Goal: Task Accomplishment & Management: Complete application form

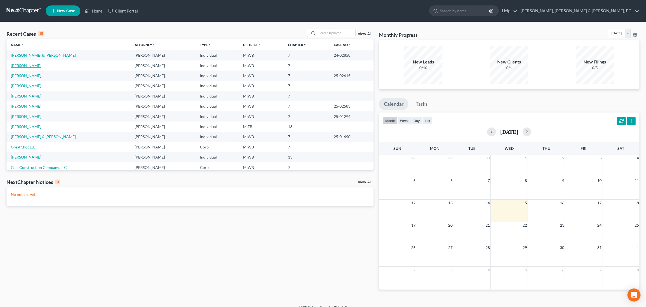
click at [21, 64] on link "[PERSON_NAME]" at bounding box center [26, 65] width 30 height 5
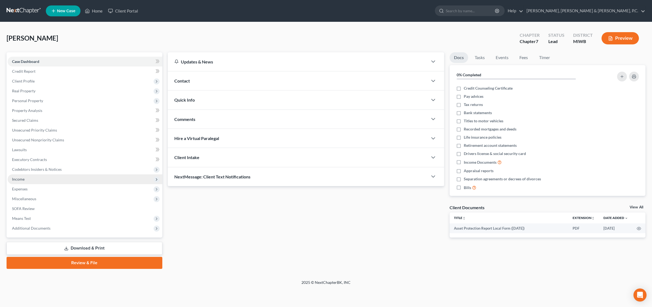
click at [17, 176] on span "Income" at bounding box center [85, 179] width 155 height 10
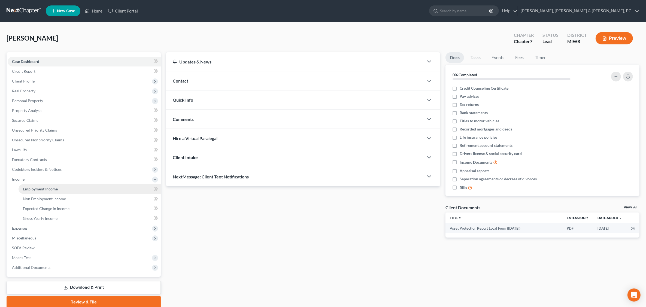
click at [35, 189] on span "Employment Income" at bounding box center [40, 189] width 35 height 5
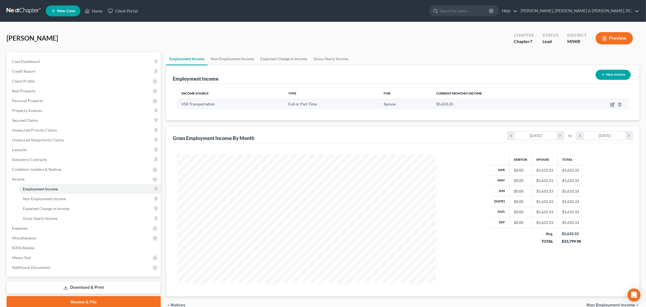
click at [611, 105] on icon "button" at bounding box center [613, 105] width 4 height 4
select select "0"
select select "23"
select select "0"
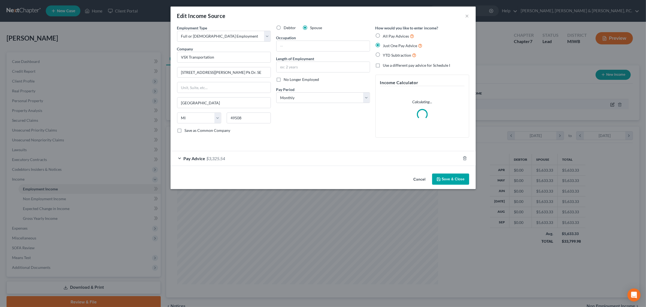
scroll to position [130, 272]
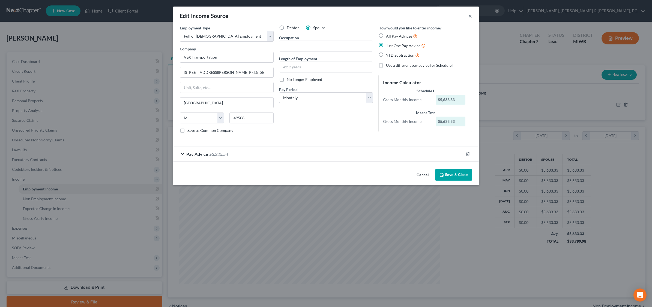
click at [470, 14] on button "×" at bounding box center [470, 16] width 4 height 7
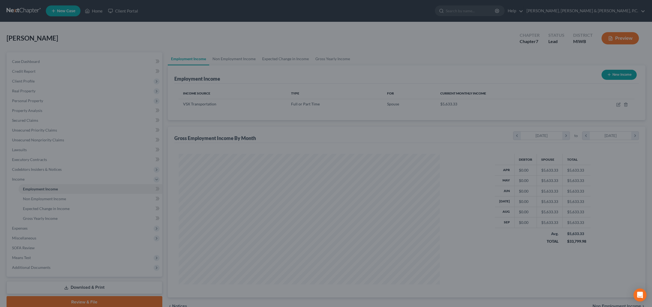
scroll to position [272518, 272378]
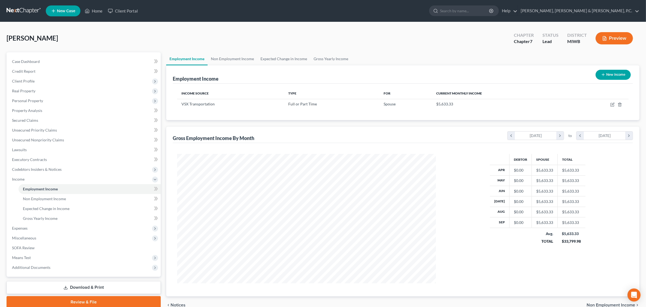
click at [621, 37] on button "Preview" at bounding box center [614, 38] width 37 height 12
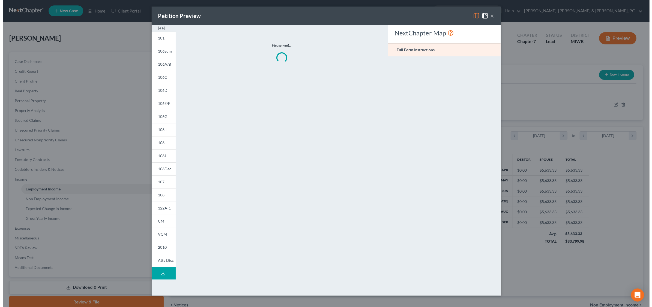
scroll to position [130, 272]
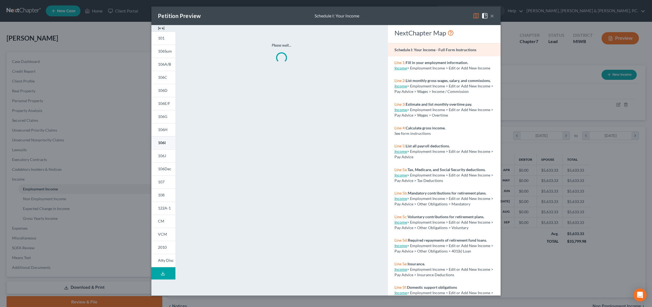
click at [163, 143] on span "106I" at bounding box center [162, 142] width 8 height 5
click at [163, 142] on span "106I" at bounding box center [162, 142] width 8 height 5
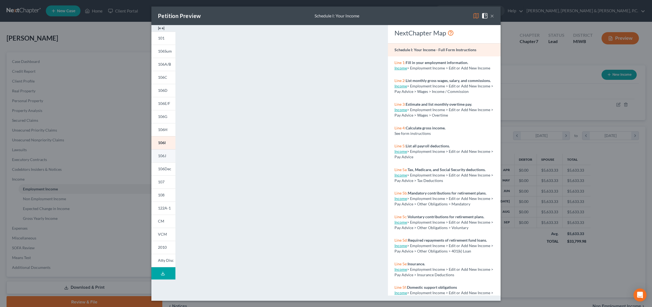
click at [165, 157] on span "106J" at bounding box center [162, 156] width 8 height 5
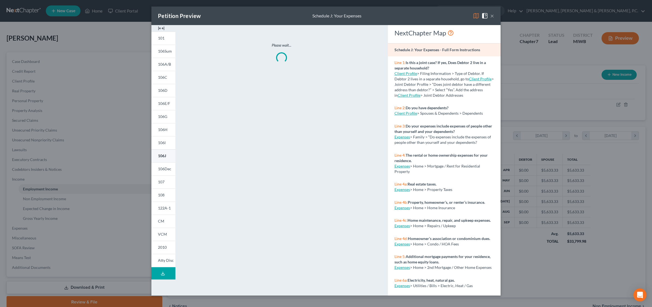
click at [164, 157] on span "106J" at bounding box center [162, 156] width 8 height 5
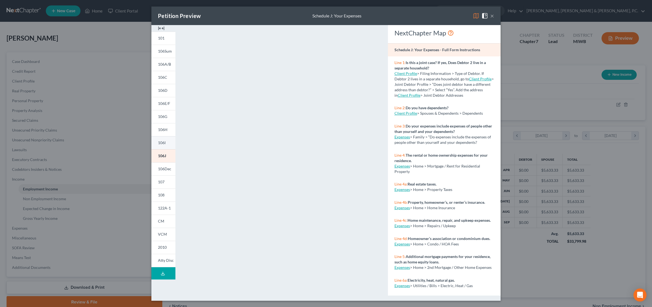
click at [163, 145] on span "106I" at bounding box center [162, 142] width 8 height 5
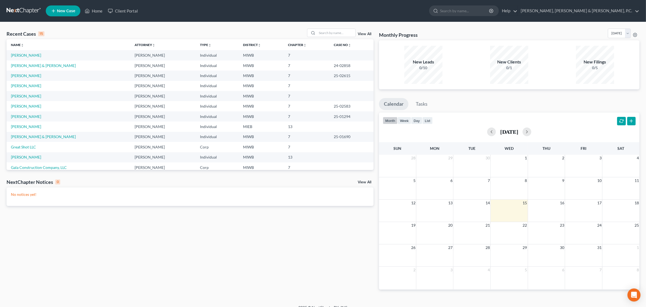
click at [32, 55] on td "[PERSON_NAME]" at bounding box center [69, 55] width 124 height 10
click at [24, 57] on link "[PERSON_NAME]" at bounding box center [26, 55] width 30 height 5
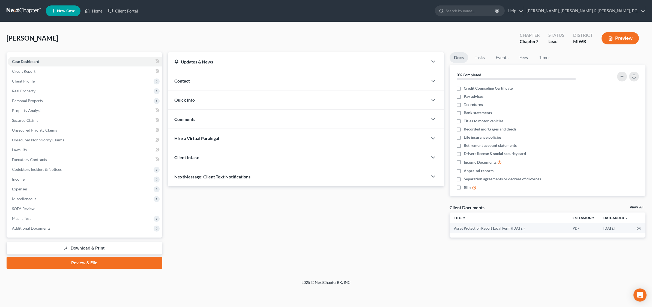
click at [520, 39] on button "Preview" at bounding box center [619, 38] width 37 height 12
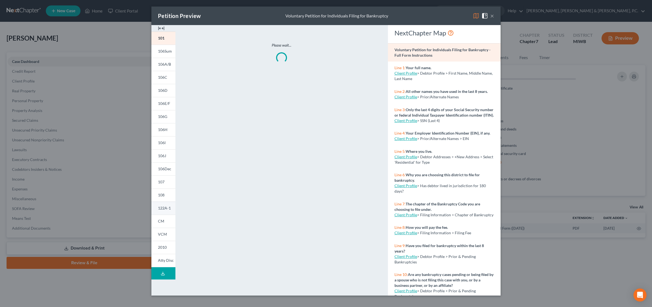
click at [170, 207] on span "122A-1" at bounding box center [164, 208] width 13 height 5
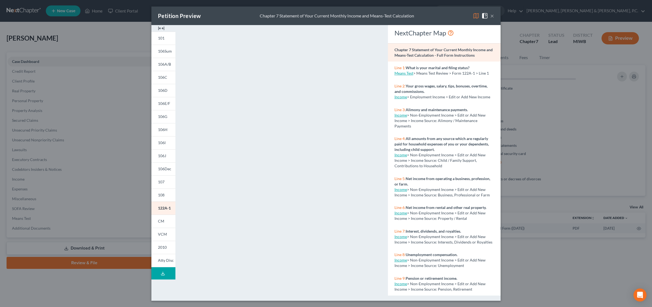
click at [520, 145] on div "Petition Preview Chapter 7 Statement of Your Current Monthly Income and Means-T…" at bounding box center [326, 153] width 652 height 307
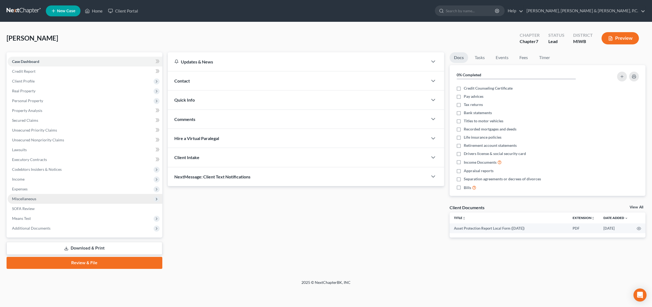
click at [29, 200] on span "Miscellaneous" at bounding box center [24, 199] width 24 height 5
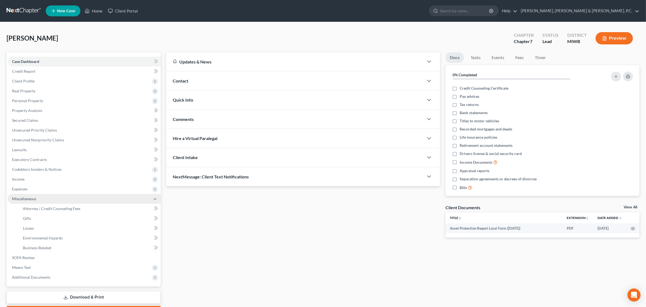
click at [29, 199] on span "Miscellaneous" at bounding box center [24, 199] width 24 height 5
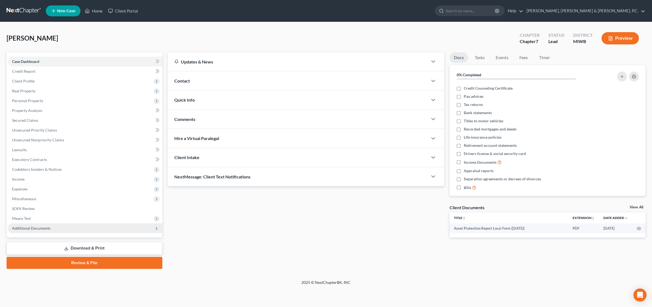
click at [22, 227] on span "Additional Documents" at bounding box center [31, 228] width 38 height 5
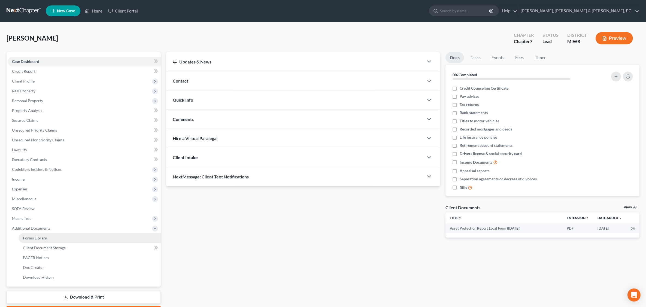
click at [37, 238] on span "Forms Library" at bounding box center [35, 238] width 24 height 5
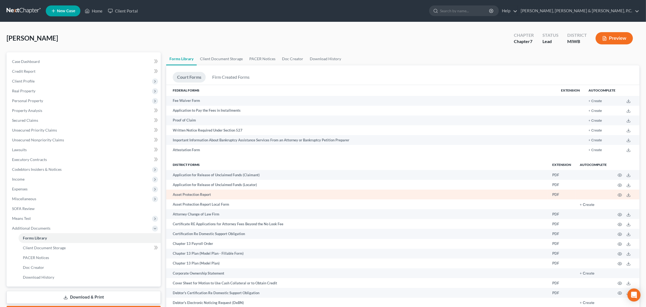
click at [188, 194] on td "Asset Protection Report" at bounding box center [357, 195] width 382 height 10
click at [520, 194] on icon "button" at bounding box center [620, 195] width 4 height 4
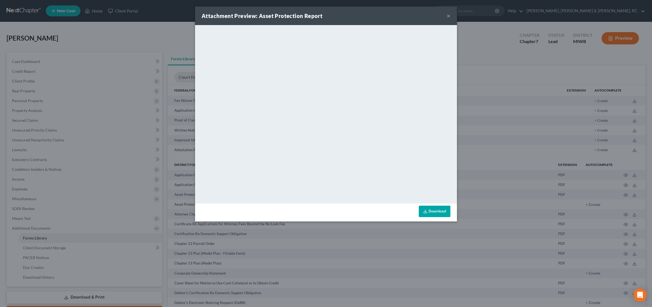
click at [437, 213] on link "Download" at bounding box center [435, 211] width 32 height 11
click at [447, 17] on button "×" at bounding box center [448, 16] width 4 height 7
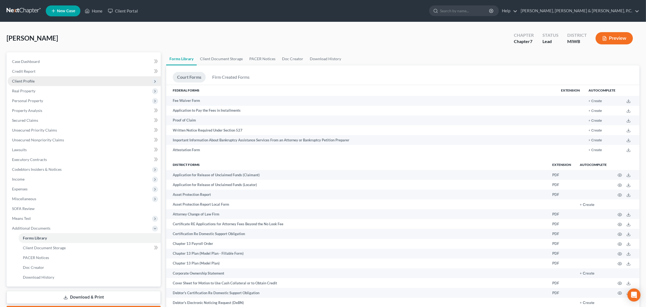
click at [25, 80] on span "Client Profile" at bounding box center [23, 81] width 23 height 5
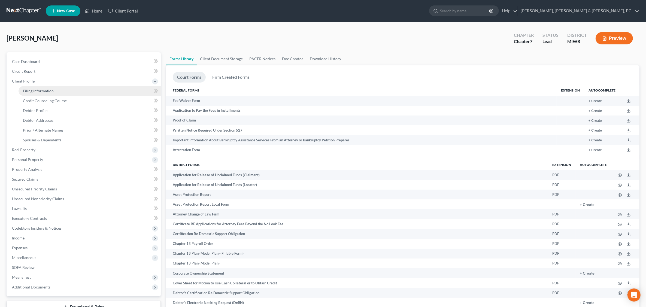
click at [40, 91] on span "Filing Information" at bounding box center [38, 91] width 31 height 5
select select "1"
select select "0"
select select "23"
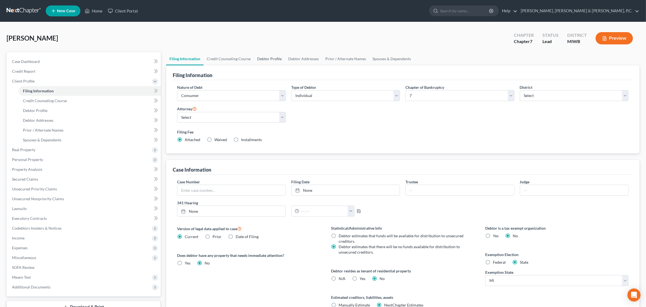
click at [265, 59] on link "Debtor Profile" at bounding box center [269, 58] width 31 height 13
select select "1"
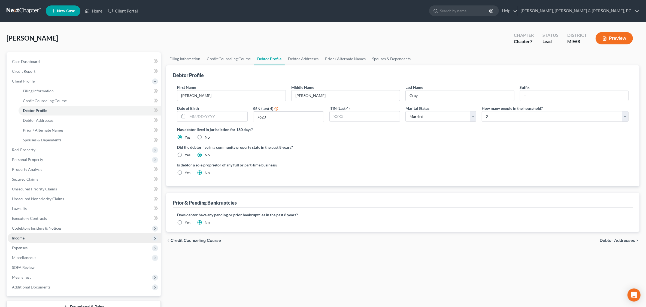
click at [29, 236] on span "Income" at bounding box center [84, 238] width 153 height 10
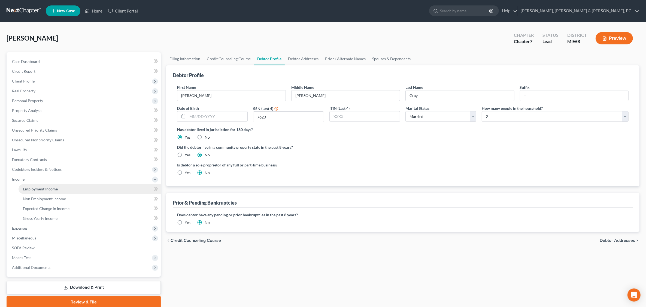
click at [52, 189] on span "Employment Income" at bounding box center [40, 189] width 35 height 5
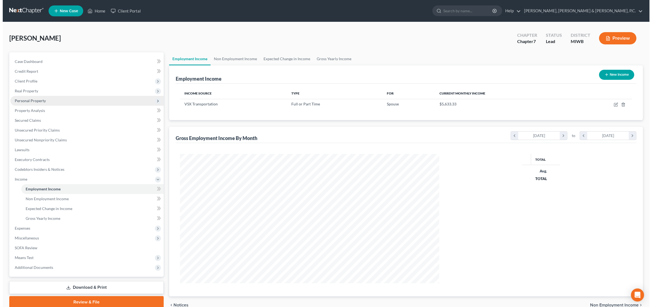
scroll to position [130, 270]
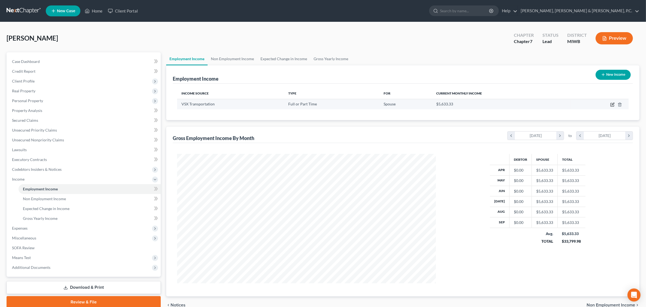
click at [520, 105] on icon "button" at bounding box center [613, 105] width 4 height 4
select select "0"
select select "23"
select select "0"
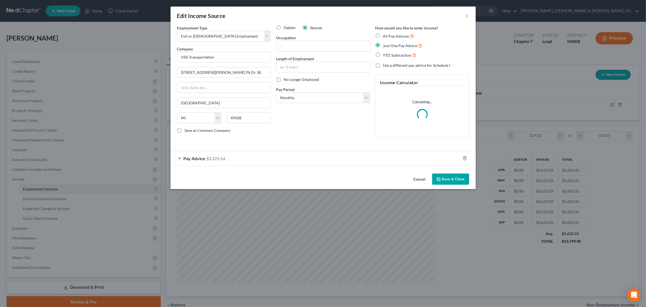
scroll to position [130, 272]
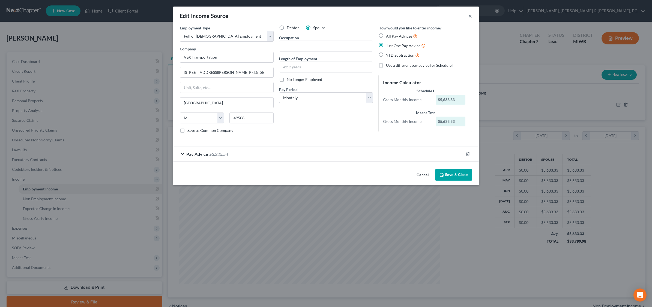
click at [471, 15] on button "×" at bounding box center [470, 16] width 4 height 7
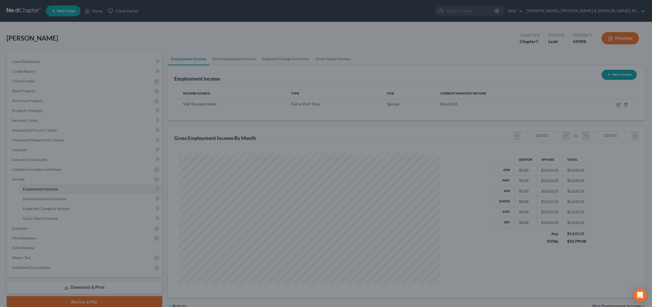
scroll to position [272518, 272378]
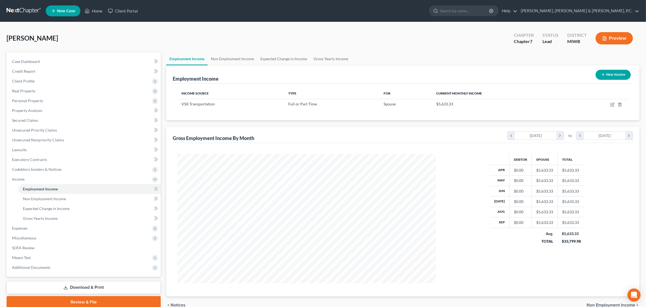
click at [520, 74] on button "New Income" at bounding box center [613, 75] width 35 height 10
select select "0"
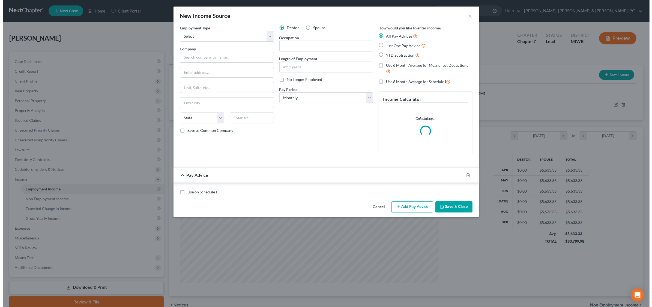
scroll to position [130, 272]
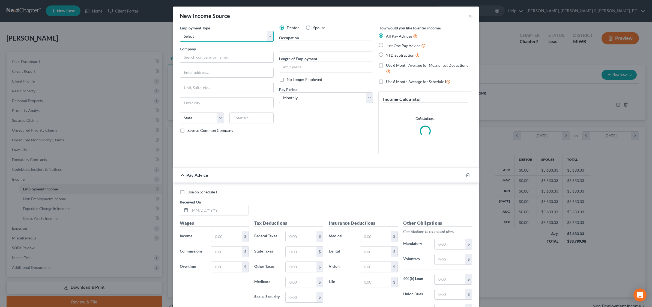
click at [267, 36] on select "Select Full or Part Time Employment Self Employment" at bounding box center [227, 36] width 94 height 11
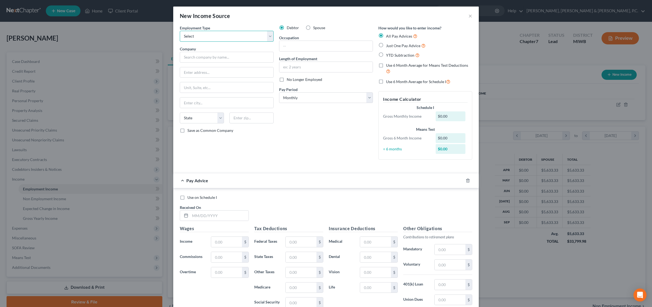
select select "0"
click at [180, 31] on select "Select Full or Part Time Employment Self Employment" at bounding box center [227, 36] width 94 height 11
click at [197, 56] on input "text" at bounding box center [227, 57] width 94 height 11
click at [302, 46] on input "text" at bounding box center [325, 46] width 93 height 10
type input "clerk"
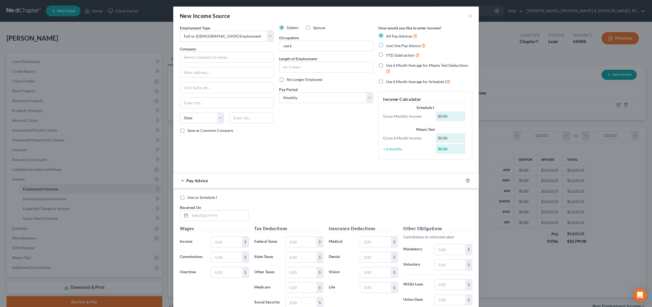
click at [448, 148] on div "$0.00" at bounding box center [450, 149] width 30 height 10
click at [448, 140] on div "$0.00" at bounding box center [450, 138] width 30 height 10
click at [386, 46] on label "Just One Pay Advice" at bounding box center [406, 46] width 40 height 6
click at [388, 46] on input "Just One Pay Advice" at bounding box center [390, 45] width 4 height 4
radio input "true"
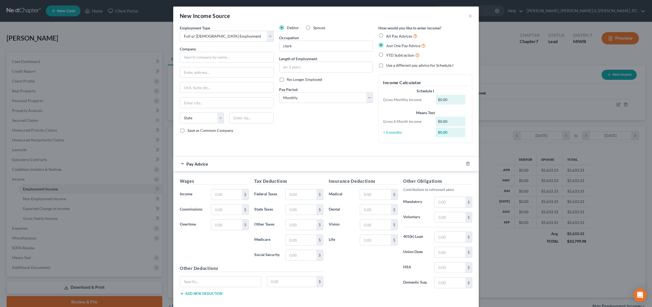
click at [447, 131] on div "$0.00" at bounding box center [450, 133] width 30 height 10
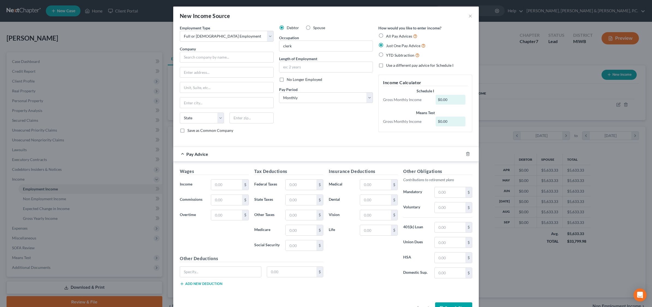
click at [449, 120] on div "$0.00" at bounding box center [450, 122] width 30 height 10
click at [447, 96] on div "$0.00" at bounding box center [450, 100] width 30 height 10
click at [318, 128] on div "Debtor Spouse Occupation clerk Length of Employment No Longer Employed Pay Peri…" at bounding box center [325, 81] width 99 height 113
click at [386, 66] on label "Use a different pay advice for Schedule I" at bounding box center [419, 65] width 67 height 5
click at [388, 66] on input "Use a different pay advice for Schedule I" at bounding box center [390, 65] width 4 height 4
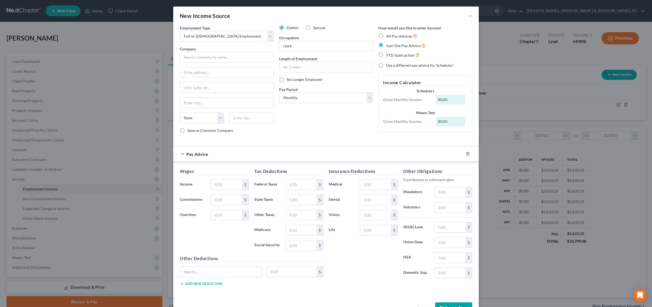
checkbox input "true"
click at [345, 136] on div "Debtor Spouse Occupation clerk Length of Employment No Longer Employed Pay Peri…" at bounding box center [325, 81] width 99 height 113
click at [287, 81] on label "No Longer Employed" at bounding box center [304, 79] width 35 height 5
click at [289, 80] on input "No Longer Employed" at bounding box center [291, 79] width 4 height 4
checkbox input "true"
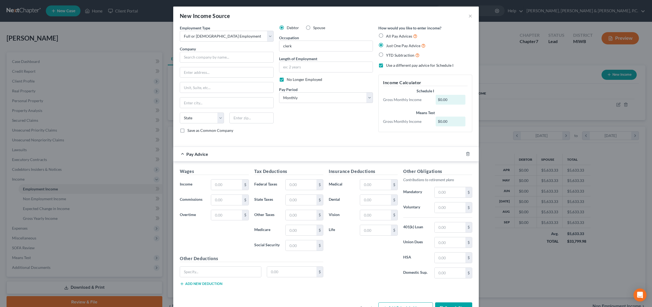
click at [319, 135] on div "Debtor Spouse Occupation clerk Length of Employment No Longer Employed Pay Peri…" at bounding box center [325, 81] width 99 height 113
click at [224, 183] on input "text" at bounding box center [226, 185] width 31 height 10
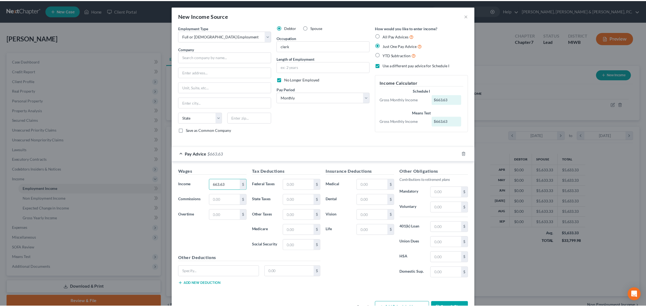
scroll to position [19, 0]
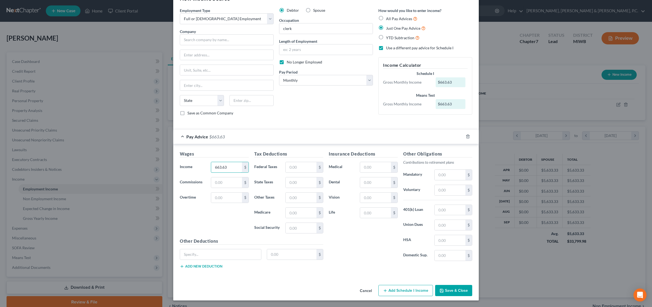
type input "663.63"
click at [451, 291] on button "Save & Close" at bounding box center [453, 290] width 37 height 11
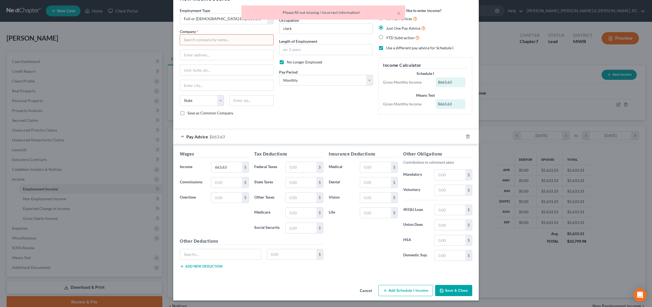
click at [203, 35] on input "text" at bounding box center [227, 39] width 94 height 11
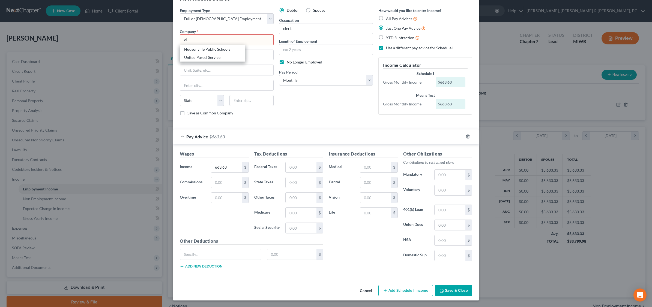
type input "Vill-Tex Fabric Centers, Inc."
type input "3975 Lake Michigan Drive NW"
type input "Grand Rapids"
select select "23"
type input "49534"
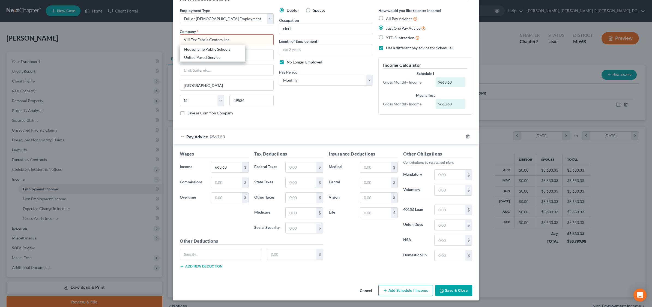
type input "MI"
click at [235, 38] on input "Vill-Tex Fabric Centers, Inc." at bounding box center [227, 39] width 94 height 11
click at [236, 38] on input "Vill-Tex Fabric Centers, Inc." at bounding box center [227, 39] width 94 height 11
click at [323, 48] on input "text" at bounding box center [325, 49] width 93 height 10
click at [451, 291] on button "Save & Close" at bounding box center [453, 290] width 37 height 11
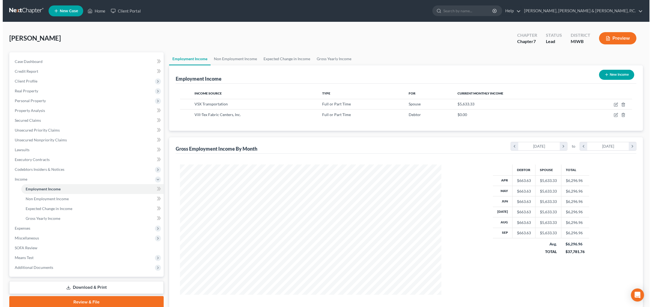
scroll to position [272518, 272378]
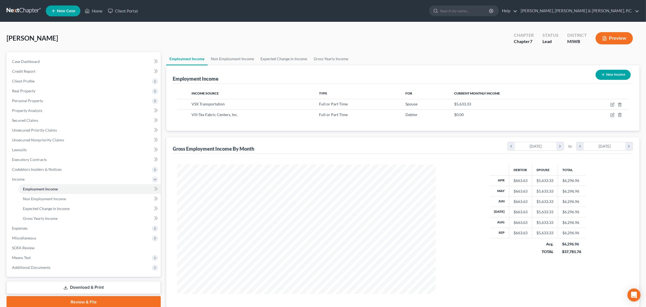
click at [520, 36] on button "Preview" at bounding box center [614, 38] width 37 height 12
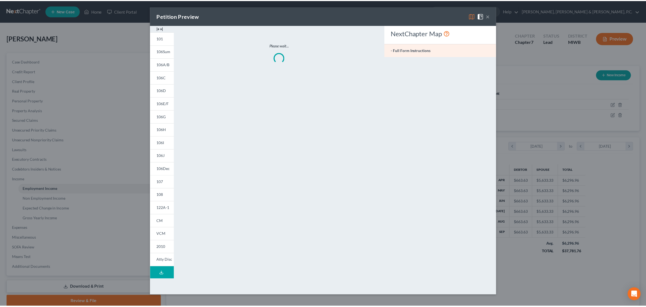
scroll to position [130, 272]
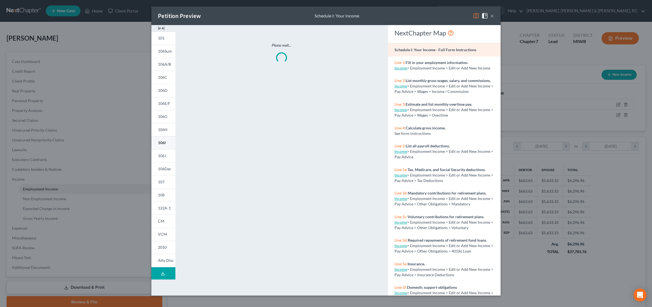
click at [164, 145] on span "106I" at bounding box center [162, 142] width 8 height 5
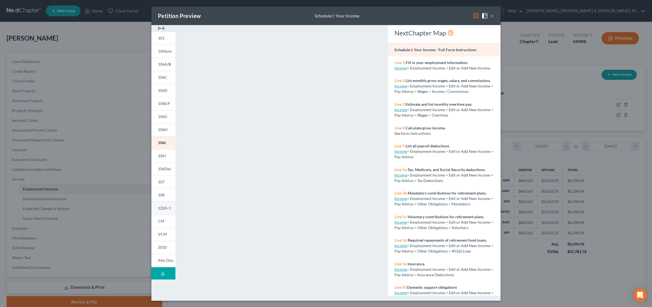
click at [159, 209] on span "122A-1" at bounding box center [164, 208] width 13 height 5
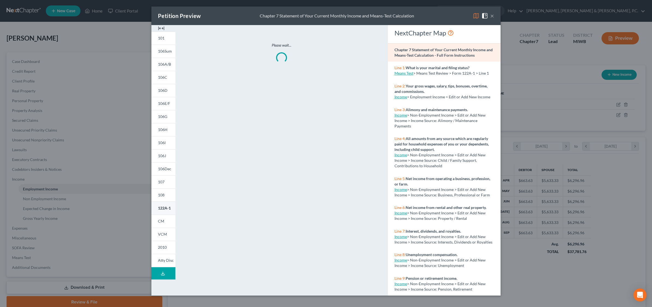
click at [159, 209] on span "122A-1" at bounding box center [164, 208] width 13 height 5
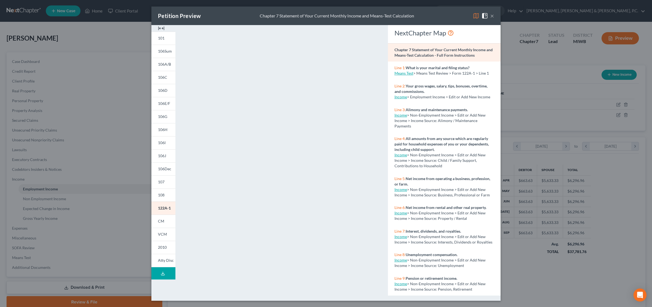
click at [495, 15] on div "Petition Preview Chapter 7 Statement of Your Current Monthly Income and Means-T…" at bounding box center [325, 16] width 349 height 19
click at [520, 89] on div "Petition Preview Chapter 7 Statement of Your Current Monthly Income and Means-T…" at bounding box center [326, 153] width 652 height 307
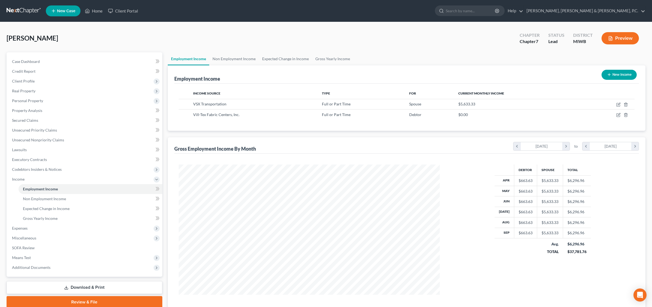
scroll to position [272518, 272378]
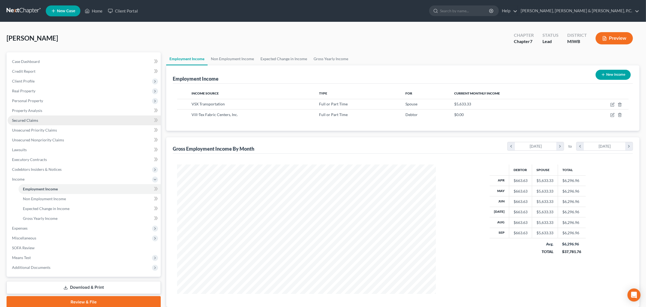
click at [33, 119] on span "Secured Claims" at bounding box center [25, 120] width 26 height 5
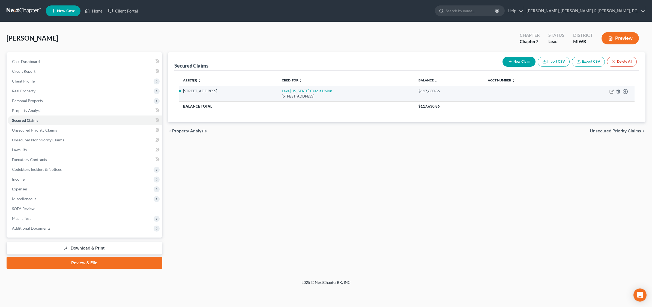
click at [520, 91] on icon "button" at bounding box center [611, 91] width 4 height 4
select select "23"
select select "2"
select select "3"
select select "0"
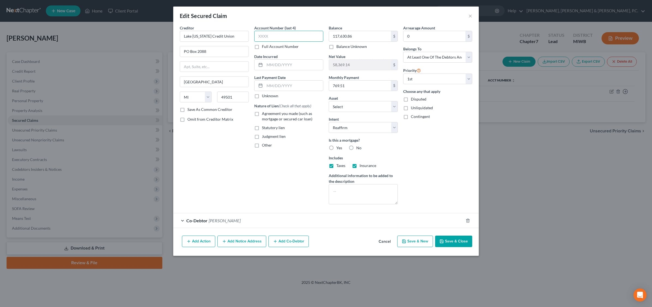
click at [292, 36] on input "text" at bounding box center [288, 36] width 69 height 11
type input "0248"
drag, startPoint x: 272, startPoint y: 85, endPoint x: 274, endPoint y: 83, distance: 2.9
click at [273, 85] on input "text" at bounding box center [293, 86] width 58 height 10
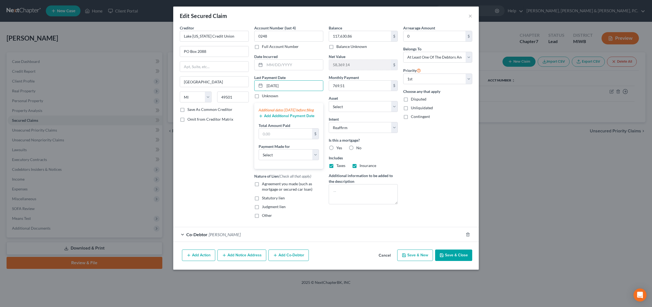
type input "10/4/25"
click at [284, 137] on input "text" at bounding box center [285, 134] width 53 height 10
type input "806.25"
click at [316, 160] on select "Select Car Credit Card Loan Repayment Mortgage Other Suppliers Or Vendors" at bounding box center [288, 154] width 60 height 11
select select "3"
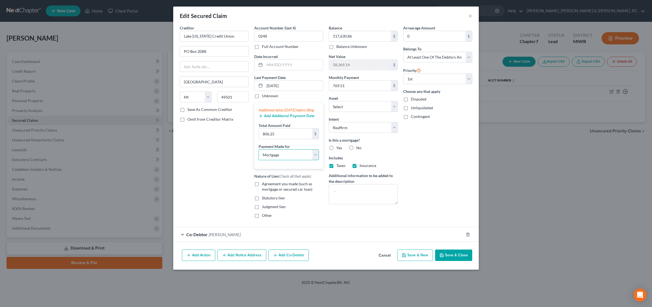
click at [258, 155] on select "Select Car Credit Card Loan Repayment Mortgage Other Suppliers Or Vendors" at bounding box center [288, 154] width 60 height 11
click at [262, 190] on label "Agreement you made (such as mortgage or secured car loan)" at bounding box center [292, 186] width 61 height 11
click at [264, 185] on input "Agreement you made (such as mortgage or secured car loan)" at bounding box center [266, 183] width 4 height 4
checkbox input "true"
click at [274, 118] on button "Add Additional Payment Date" at bounding box center [286, 116] width 56 height 4
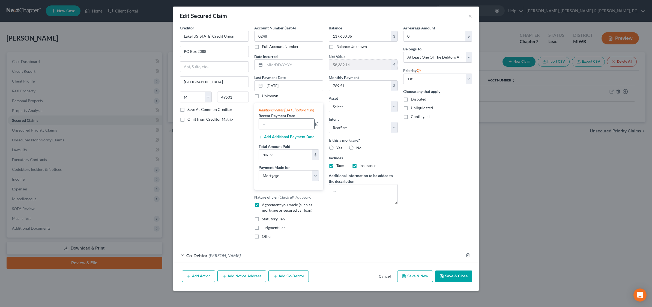
click at [274, 129] on input "text" at bounding box center [286, 124] width 55 height 10
click at [273, 128] on input "09/03/2024" at bounding box center [286, 124] width 55 height 10
type input "09/04/2025"
click at [272, 139] on button "Add Additional Payment Date" at bounding box center [286, 137] width 56 height 4
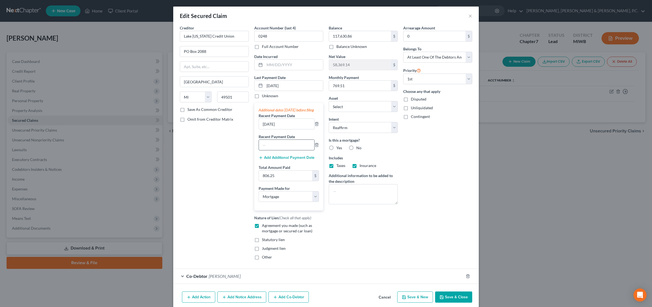
click at [274, 150] on input "text" at bounding box center [286, 145] width 55 height 10
type input "08/03/2025"
click at [283, 160] on button "Add Additional Payment Date" at bounding box center [286, 158] width 56 height 4
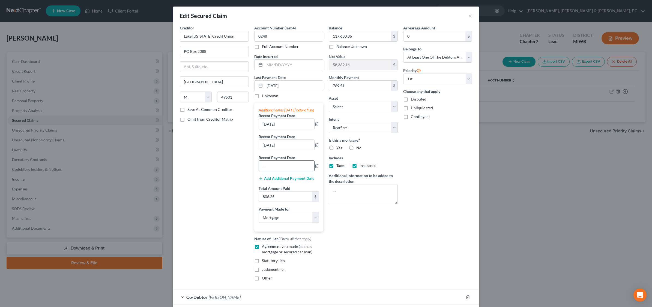
click at [276, 171] on input "text" at bounding box center [286, 166] width 55 height 10
click at [418, 215] on div "Arrearage Amount 0 $ Belongs To * Select Debtor 1 Only Debtor 2 Only Debtor 1 A…" at bounding box center [437, 155] width 74 height 260
click at [346, 82] on input "769.51" at bounding box center [360, 86] width 62 height 10
type input "806.21"
select select "3"
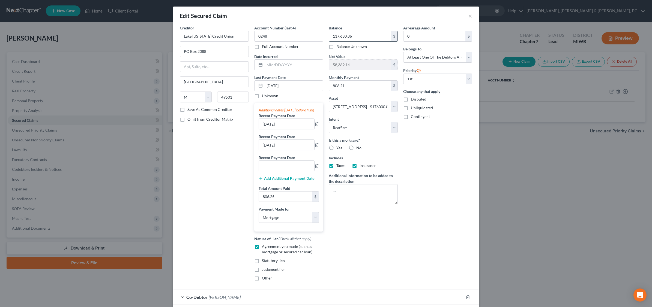
click at [355, 33] on input "117,630.86" at bounding box center [360, 36] width 62 height 10
type input "116,026.48"
click at [355, 64] on input "58,369.14" at bounding box center [360, 65] width 62 height 10
click at [336, 149] on label "Yes" at bounding box center [339, 147] width 6 height 5
click at [338, 149] on input "Yes" at bounding box center [340, 147] width 4 height 4
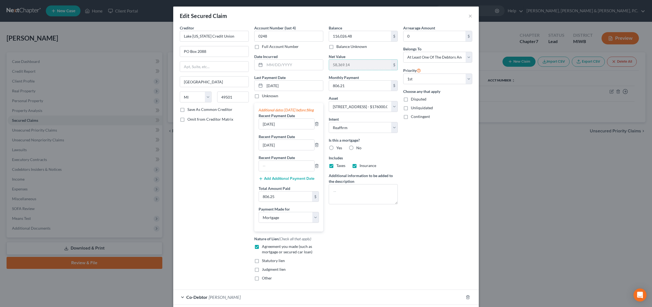
radio input "true"
click at [468, 14] on button "×" at bounding box center [470, 16] width 4 height 7
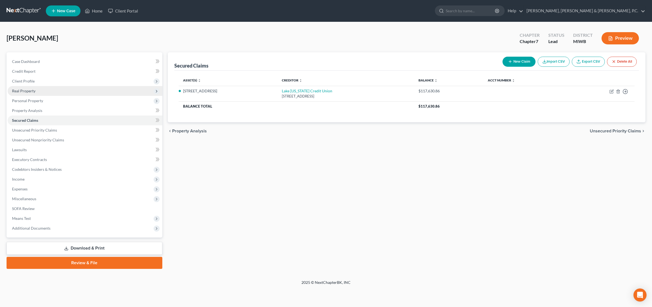
click at [24, 90] on span "Real Property" at bounding box center [23, 91] width 23 height 5
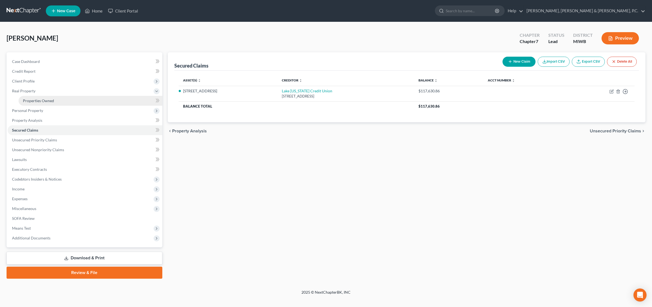
click at [32, 100] on span "Properties Owned" at bounding box center [38, 100] width 31 height 5
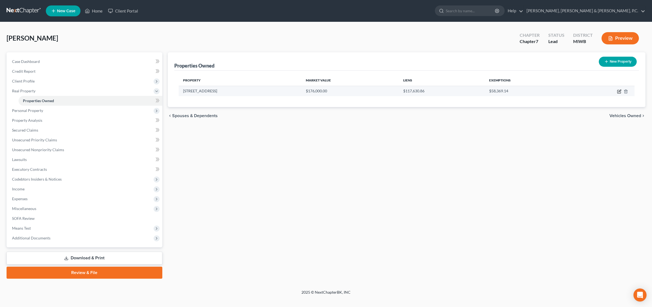
click at [520, 92] on icon "button" at bounding box center [619, 91] width 4 height 4
select select "23"
select select "3"
select select "5"
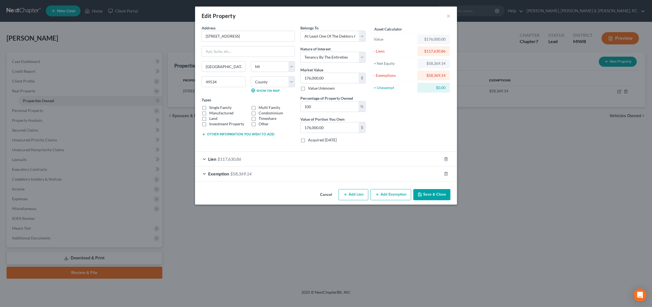
click at [261, 99] on div "Types Single Family Multi Family Manufactured Condominium Land Timeshare Invest…" at bounding box center [247, 112] width 93 height 30
click at [444, 198] on button "Save & Close" at bounding box center [431, 194] width 37 height 11
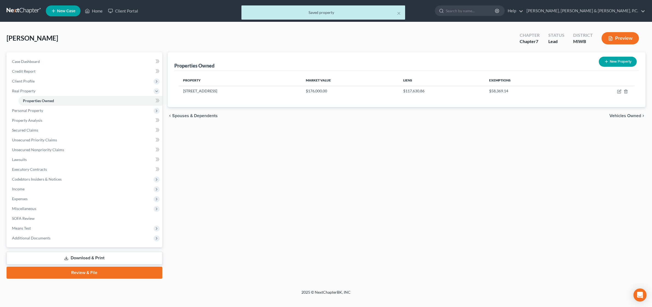
click at [445, 175] on div "Properties Owned New Property Property Market Value Liens Exemptions 641 Fernda…" at bounding box center [406, 165] width 483 height 227
click at [36, 128] on span "Secured Claims" at bounding box center [25, 130] width 26 height 5
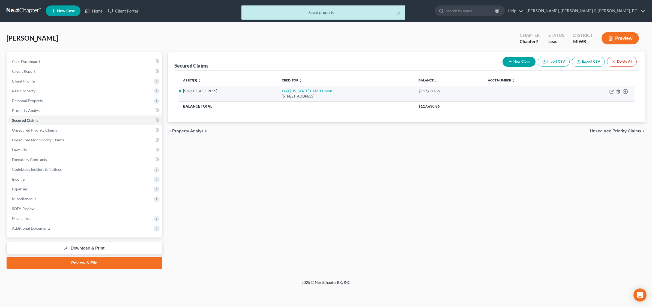
click at [520, 92] on icon "button" at bounding box center [611, 91] width 4 height 4
select select "23"
select select "2"
select select "3"
select select "0"
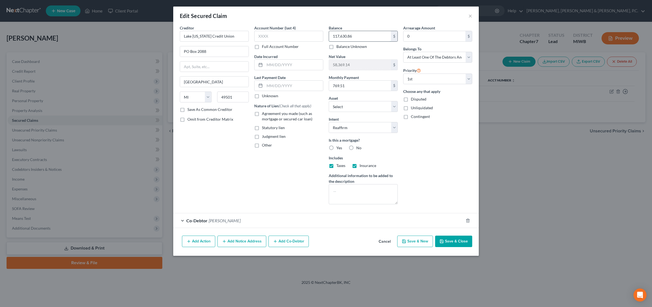
drag, startPoint x: 359, startPoint y: 37, endPoint x: 361, endPoint y: 35, distance: 2.9
click at [359, 37] on input "117,630.86" at bounding box center [360, 36] width 62 height 10
type input "116,026.48"
drag, startPoint x: 270, startPoint y: 36, endPoint x: 275, endPoint y: 33, distance: 5.2
click at [271, 35] on input "text" at bounding box center [288, 36] width 69 height 11
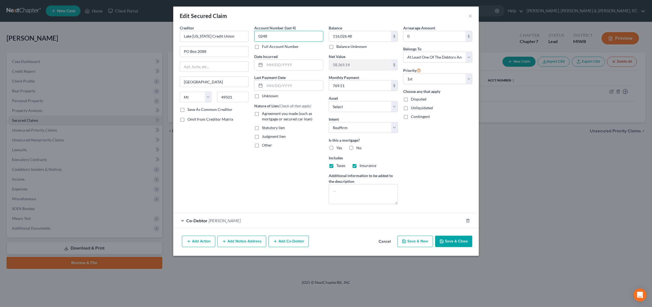
type input "0248"
click at [287, 85] on input "text" at bounding box center [293, 86] width 58 height 10
type input "10/4/25"
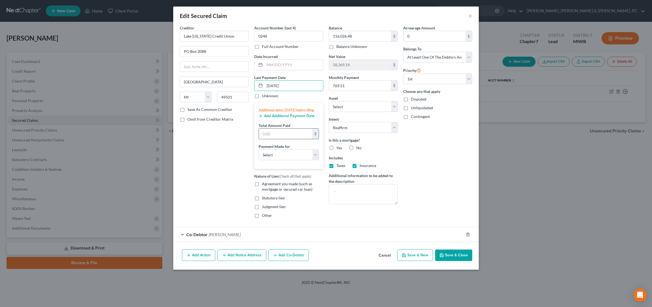
drag, startPoint x: 280, startPoint y: 138, endPoint x: 286, endPoint y: 141, distance: 6.7
click at [280, 138] on input "text" at bounding box center [285, 134] width 53 height 10
type input "811.21"
click at [314, 159] on select "Select Car Credit Card Loan Repayment Mortgage Other Suppliers Or Vendors" at bounding box center [288, 154] width 60 height 11
select select "3"
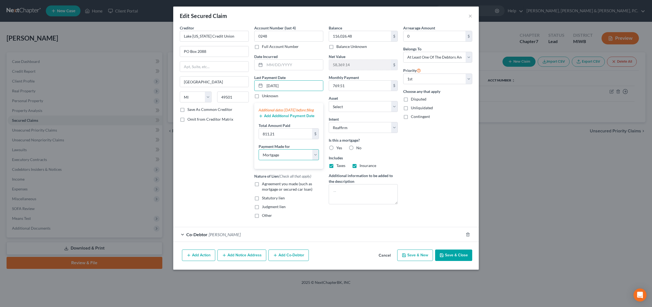
click at [258, 155] on select "Select Car Credit Card Loan Repayment Mortgage Other Suppliers Or Vendors" at bounding box center [288, 154] width 60 height 11
click at [262, 189] on label "Agreement you made (such as mortgage or secured car loan)" at bounding box center [292, 186] width 61 height 11
click at [264, 185] on input "Agreement you made (such as mortgage or secured car loan)" at bounding box center [266, 183] width 4 height 4
checkbox input "true"
click at [289, 118] on button "Add Additional Payment Date" at bounding box center [286, 116] width 56 height 4
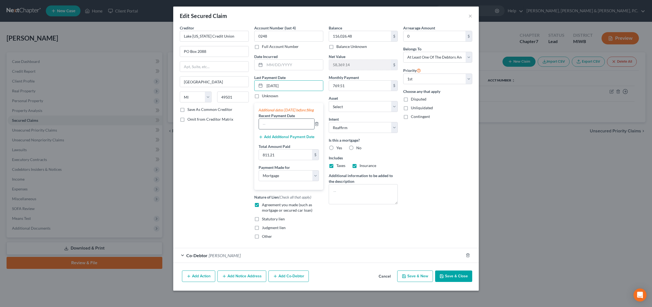
click at [279, 129] on input "text" at bounding box center [286, 124] width 55 height 10
type input "09/04/2025"
click at [283, 160] on input "811.21" at bounding box center [285, 155] width 53 height 10
click at [287, 160] on input "806.2" at bounding box center [285, 155] width 53 height 10
click at [287, 159] on input "806.2" at bounding box center [285, 155] width 53 height 10
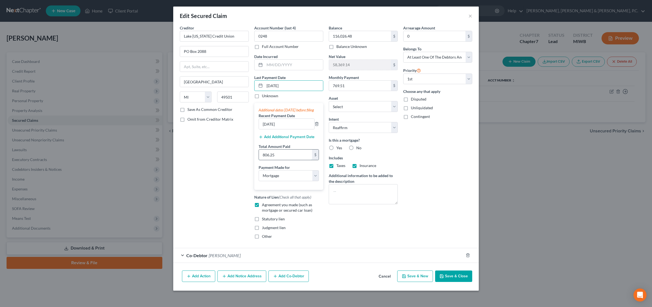
click at [280, 160] on input "806.25" at bounding box center [285, 155] width 53 height 10
type input "806.21"
click at [274, 139] on button "Add Additional Payment Date" at bounding box center [286, 137] width 56 height 4
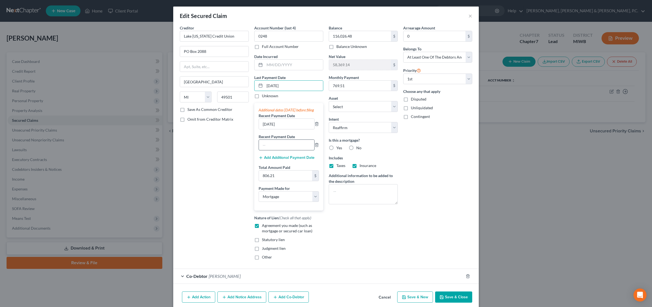
click at [282, 149] on input "text" at bounding box center [286, 145] width 55 height 10
type input "08/03/2025"
click at [288, 149] on input "08/03/2025" at bounding box center [286, 145] width 55 height 10
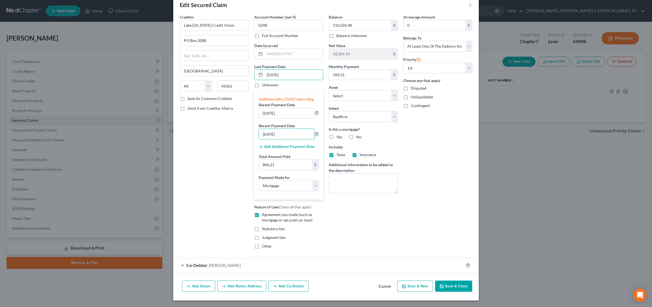
scroll to position [17, 0]
click at [336, 134] on label "Yes" at bounding box center [339, 136] width 6 height 5
click at [338, 134] on input "Yes" at bounding box center [340, 136] width 4 height 4
radio input "true"
click at [453, 284] on button "Save & Close" at bounding box center [453, 286] width 37 height 11
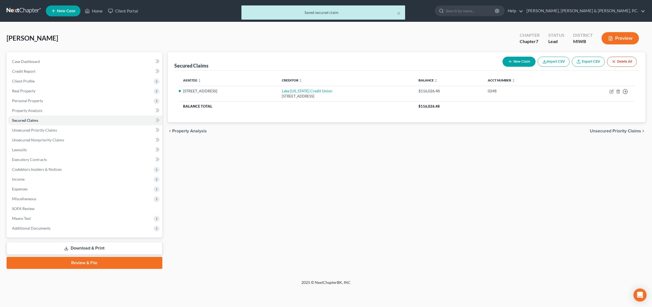
click at [520, 194] on div "Secured Claims New Claim Import CSV Export CSV Delete All Asset(s) expand_more …" at bounding box center [406, 160] width 483 height 217
click at [31, 92] on span "Real Property" at bounding box center [23, 91] width 23 height 5
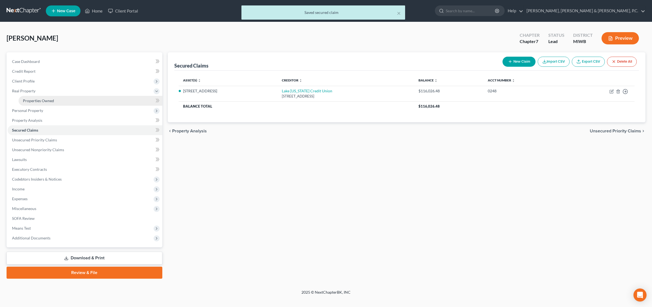
click at [34, 100] on span "Properties Owned" at bounding box center [38, 100] width 31 height 5
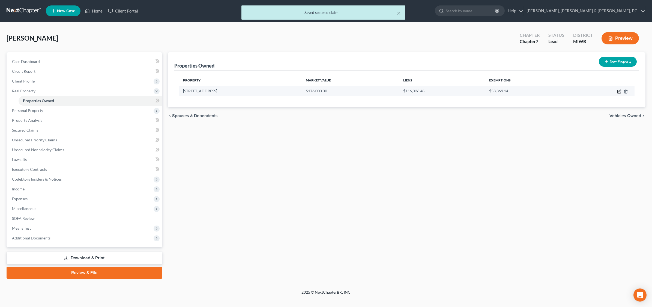
click at [520, 91] on icon "button" at bounding box center [619, 91] width 4 height 4
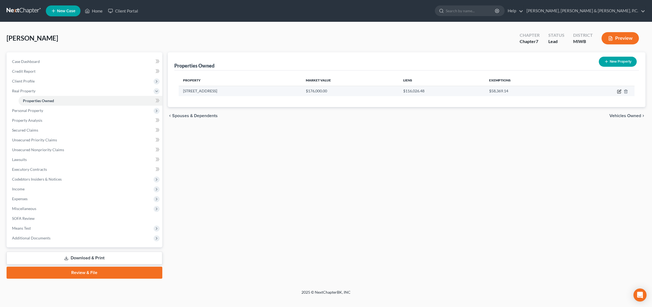
select select "23"
select select "40"
select select "3"
select select "5"
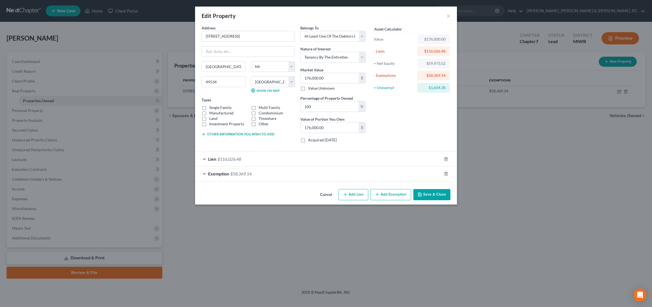
click at [254, 176] on div "Exemption $58,369.14" at bounding box center [318, 174] width 246 height 14
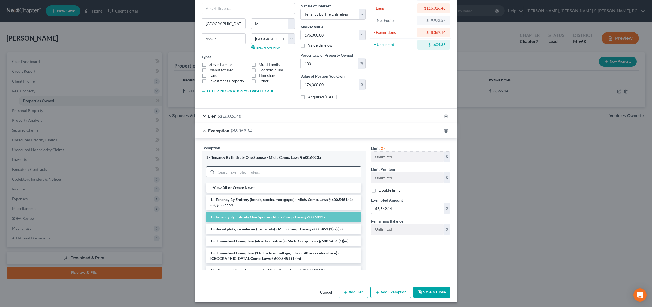
scroll to position [46, 0]
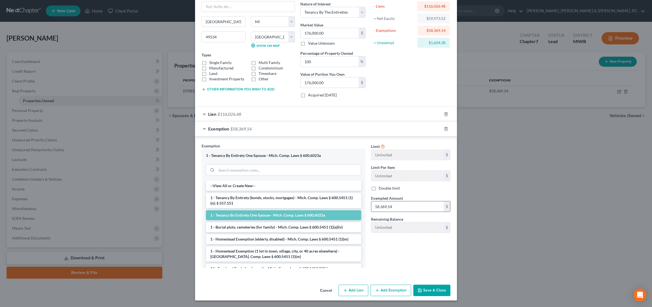
click at [394, 204] on input "58,369.14" at bounding box center [407, 206] width 72 height 10
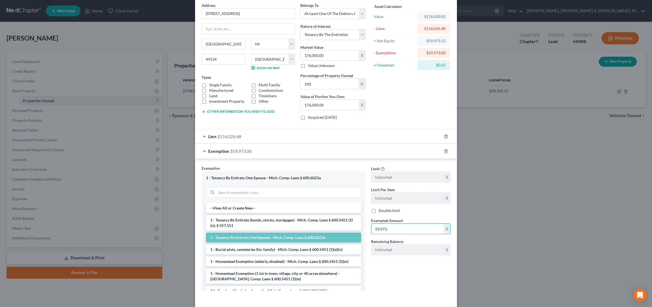
scroll to position [12, 0]
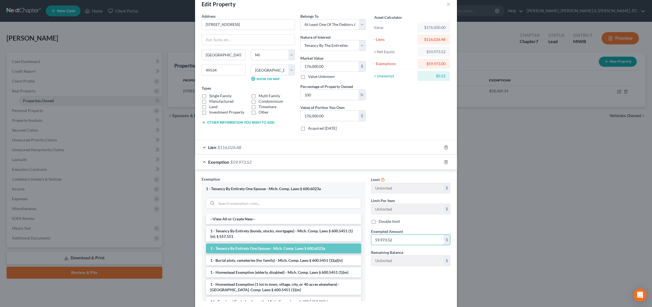
type input "59,973.52"
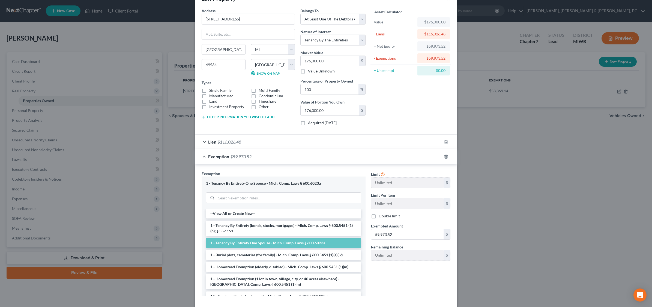
scroll to position [46, 0]
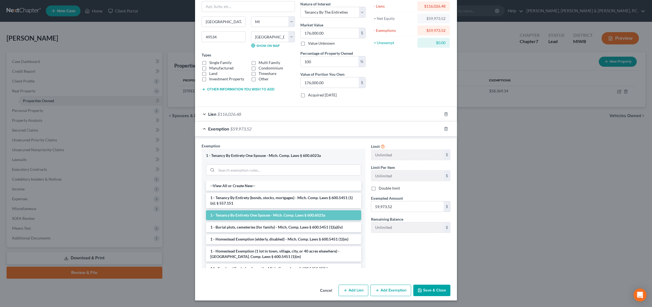
click at [432, 289] on button "Save & Close" at bounding box center [431, 290] width 37 height 11
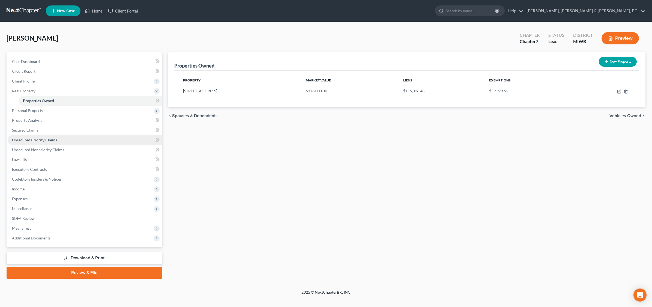
click at [38, 137] on link "Unsecured Priority Claims" at bounding box center [85, 140] width 155 height 10
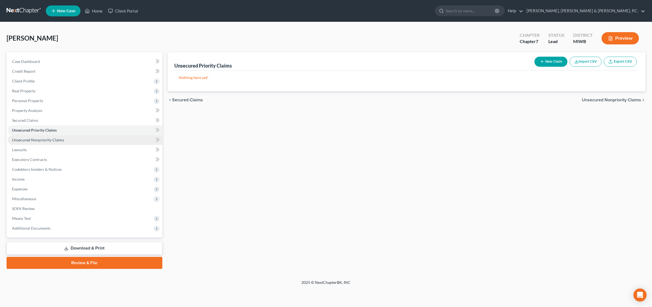
click at [41, 139] on span "Unsecured Nonpriority Claims" at bounding box center [38, 140] width 52 height 5
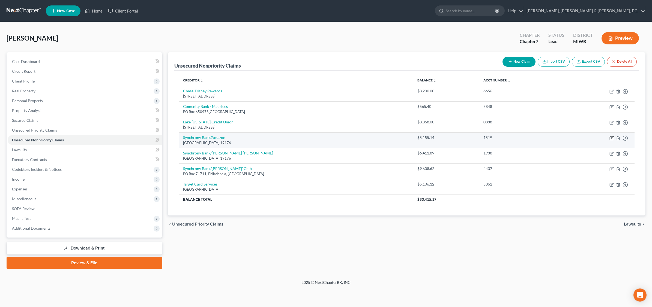
click at [520, 137] on icon "button" at bounding box center [611, 138] width 4 height 4
select select "39"
select select "0"
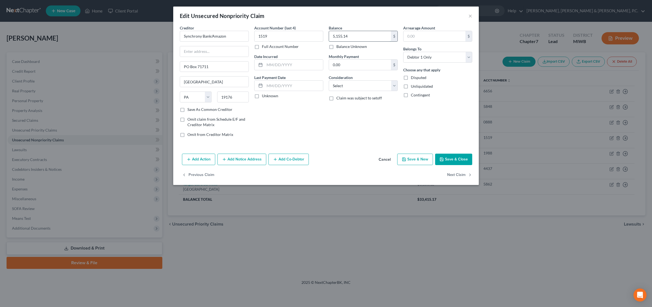
click at [355, 36] on input "5,155.14" at bounding box center [360, 36] width 62 height 10
type input "6,038.22"
click at [458, 162] on button "Save & Close" at bounding box center [453, 159] width 37 height 11
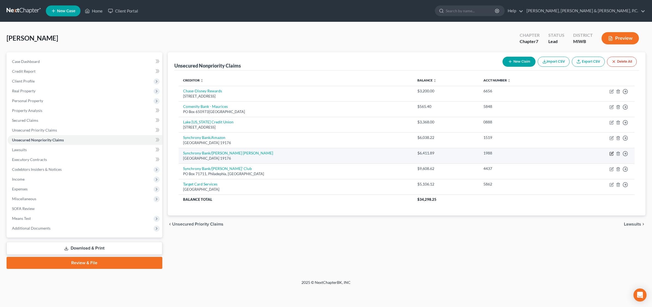
click at [520, 153] on icon "button" at bounding box center [611, 154] width 4 height 4
select select "39"
select select "0"
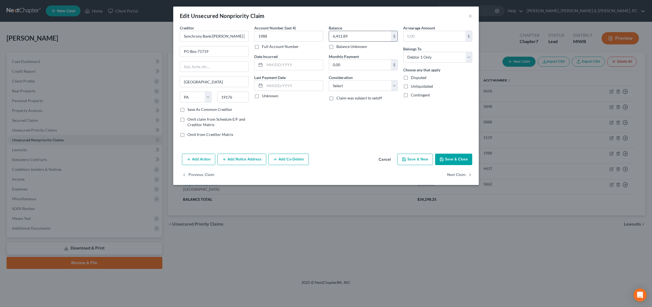
click at [360, 34] on input "6,411.89" at bounding box center [360, 36] width 62 height 10
type input "7,863.68"
click at [394, 85] on select "Select Cable / Satellite Services Collection Agency Credit Card Debt Debt Couns…" at bounding box center [363, 85] width 69 height 11
select select "2"
click at [329, 80] on select "Select Cable / Satellite Services Collection Agency Credit Card Debt Debt Couns…" at bounding box center [363, 85] width 69 height 11
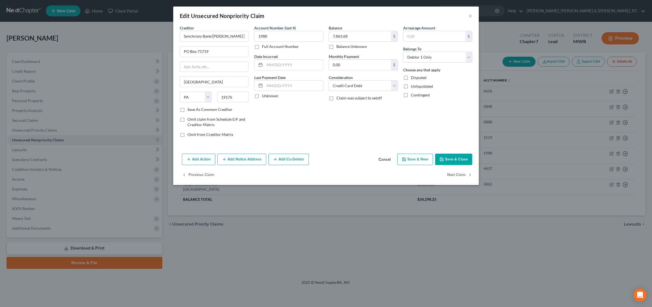
click at [453, 160] on button "Save & Close" at bounding box center [453, 159] width 37 height 11
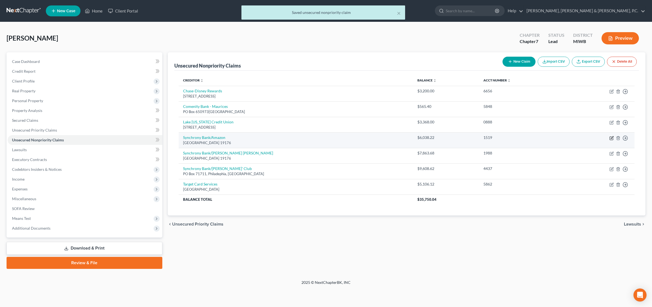
click at [520, 138] on icon "button" at bounding box center [611, 138] width 4 height 4
select select "39"
select select "0"
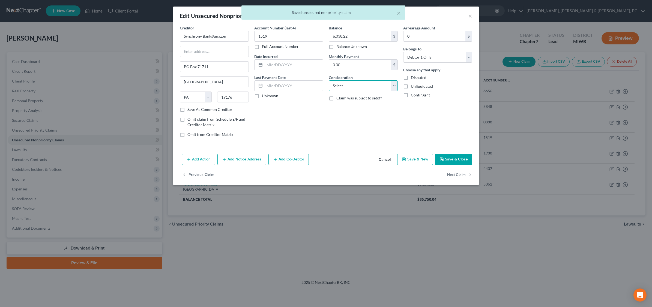
click at [395, 88] on select "Select Cable / Satellite Services Collection Agency Credit Card Debt Debt Couns…" at bounding box center [363, 85] width 69 height 11
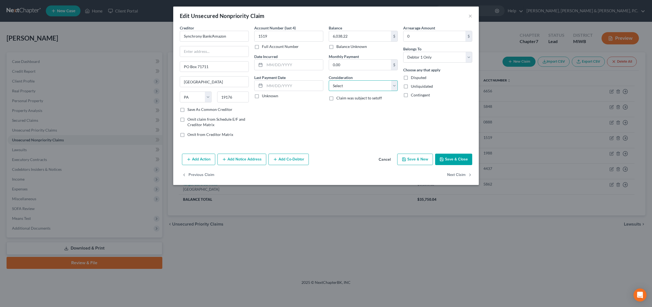
select select "2"
click at [329, 80] on select "Select Cable / Satellite Services Collection Agency Credit Card Debt Debt Couns…" at bounding box center [363, 85] width 69 height 11
click at [453, 161] on button "Save & Close" at bounding box center [453, 159] width 37 height 11
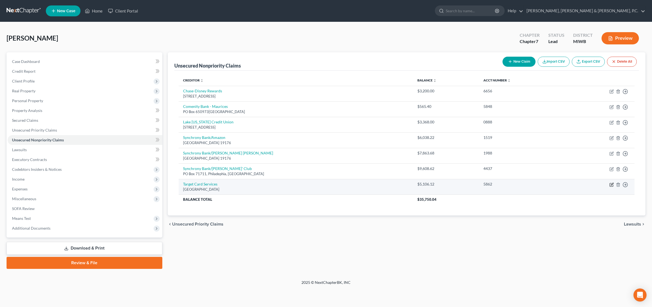
click at [520, 185] on icon "button" at bounding box center [611, 185] width 4 height 4
select select "45"
select select "0"
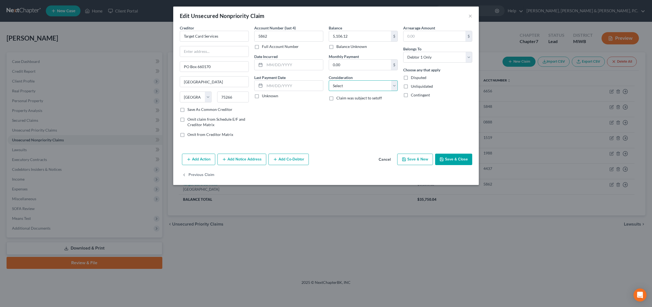
click at [394, 86] on select "Select Cable / Satellite Services Collection Agency Credit Card Debt Debt Couns…" at bounding box center [363, 85] width 69 height 11
select select "2"
click at [329, 80] on select "Select Cable / Satellite Services Collection Agency Credit Card Debt Debt Couns…" at bounding box center [363, 85] width 69 height 11
click at [372, 35] on input "5,106.12" at bounding box center [360, 36] width 62 height 10
type input "6,143.95"
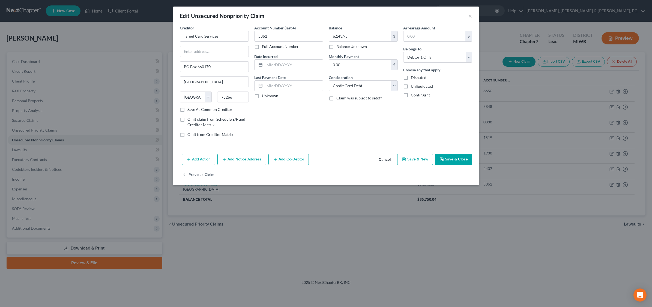
click at [456, 156] on button "Save & Close" at bounding box center [453, 159] width 37 height 11
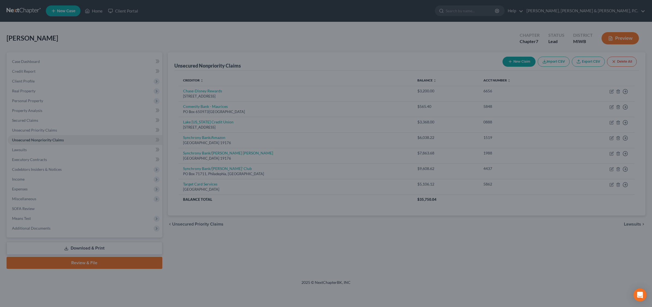
type input "0"
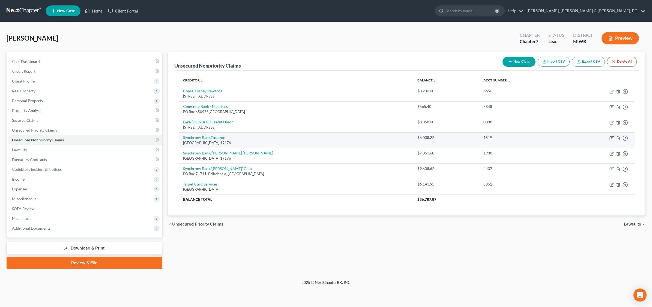
click at [520, 138] on icon "button" at bounding box center [611, 138] width 4 height 4
select select "39"
select select "2"
select select "0"
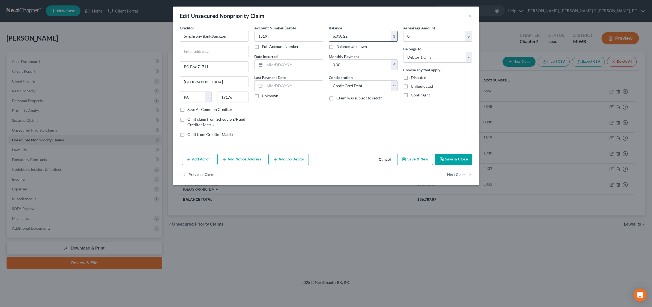
click at [362, 36] on input "6,038.22" at bounding box center [360, 36] width 62 height 10
type input "6,229.12"
click at [460, 156] on button "Save & Close" at bounding box center [453, 159] width 37 height 11
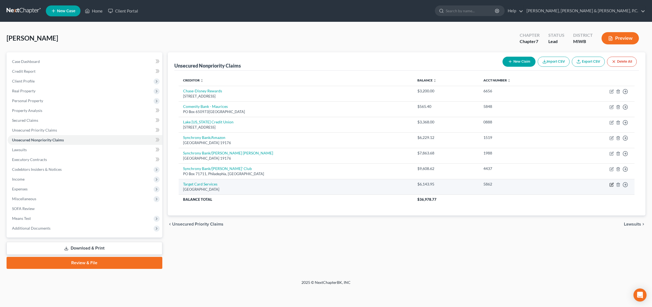
click at [520, 187] on icon "button" at bounding box center [611, 185] width 4 height 4
select select "45"
select select "2"
select select "0"
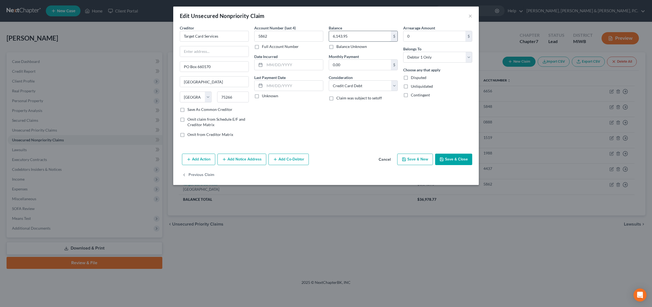
click at [369, 37] on input "6,143.95" at bounding box center [360, 36] width 62 height 10
type input "6,305.67"
click at [458, 159] on button "Save & Close" at bounding box center [453, 159] width 37 height 11
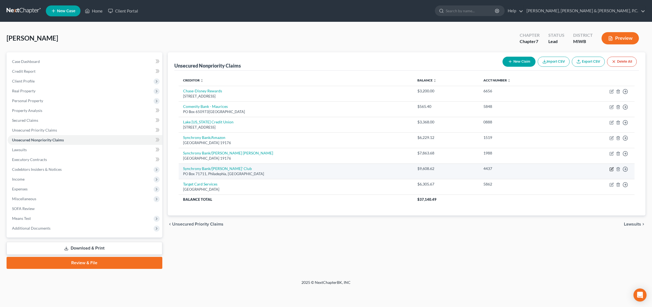
click at [520, 170] on icon "button" at bounding box center [611, 169] width 4 height 4
select select "39"
select select "0"
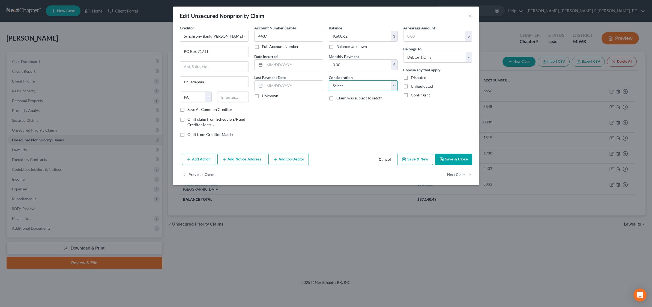
click at [393, 86] on select "Select Cable / Satellite Services Collection Agency Credit Card Debt Debt Couns…" at bounding box center [363, 85] width 69 height 11
select select "2"
click at [329, 80] on select "Select Cable / Satellite Services Collection Agency Credit Card Debt Debt Couns…" at bounding box center [363, 85] width 69 height 11
click at [357, 36] on input "9,608.62" at bounding box center [360, 36] width 62 height 10
type input "10,956.95"
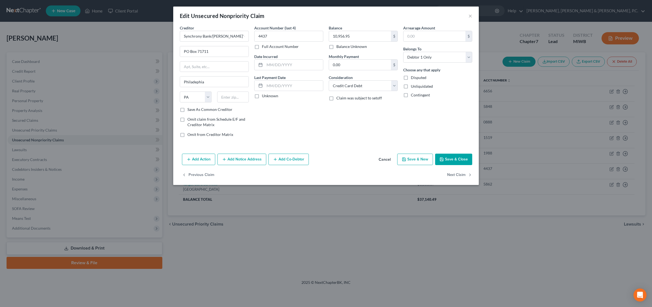
click at [458, 157] on button "Save & Close" at bounding box center [453, 159] width 37 height 11
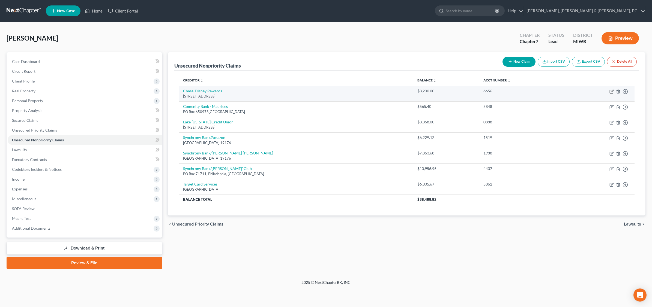
click at [520, 90] on icon "button" at bounding box center [611, 91] width 4 height 4
select select "14"
select select "0"
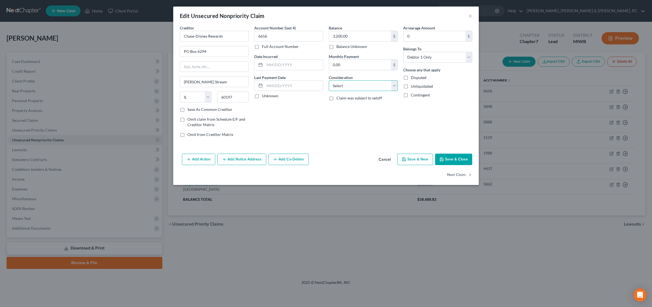
click at [393, 85] on select "Select Cable / Satellite Services Collection Agency Credit Card Debt Debt Couns…" at bounding box center [363, 85] width 69 height 11
select select "2"
click at [329, 80] on select "Select Cable / Satellite Services Collection Agency Credit Card Debt Debt Couns…" at bounding box center [363, 85] width 69 height 11
click at [452, 158] on button "Save & Close" at bounding box center [453, 159] width 37 height 11
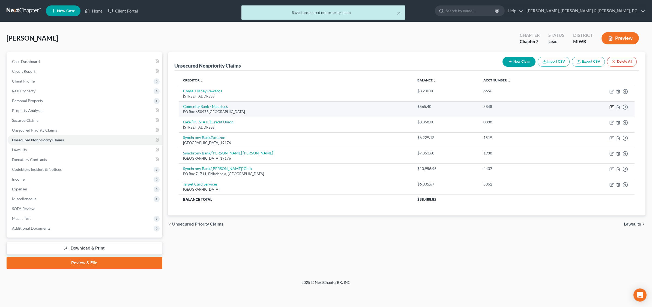
click at [520, 106] on icon "button" at bounding box center [611, 107] width 4 height 4
select select "45"
select select "0"
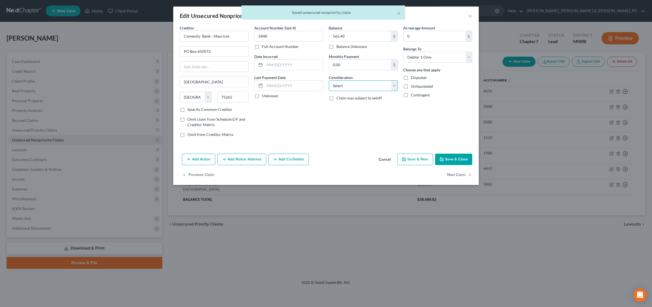
click at [393, 85] on select "Select Cable / Satellite Services Collection Agency Credit Card Debt Debt Couns…" at bounding box center [363, 85] width 69 height 11
select select "2"
click at [329, 80] on select "Select Cable / Satellite Services Collection Agency Credit Card Debt Debt Couns…" at bounding box center [363, 85] width 69 height 11
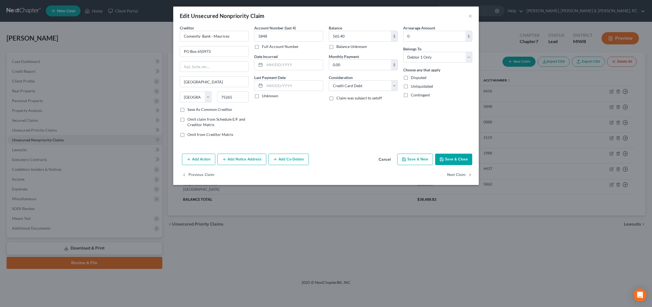
click at [459, 158] on button "Save & Close" at bounding box center [453, 159] width 37 height 11
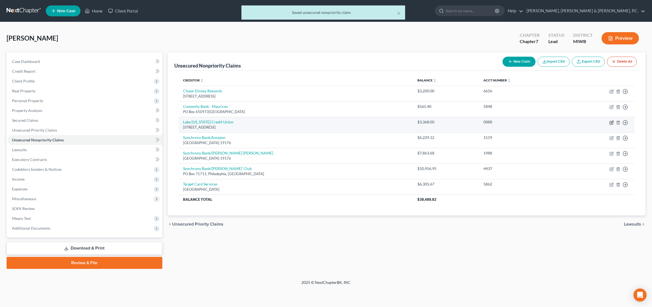
click at [520, 122] on icon "button" at bounding box center [610, 122] width 3 height 3
select select "23"
select select "0"
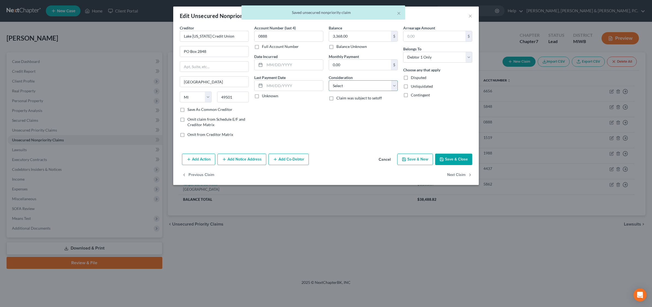
click at [394, 85] on select "Select Cable / Satellite Services Collection Agency Credit Card Debt Debt Couns…" at bounding box center [363, 85] width 69 height 11
select select "2"
click at [329, 80] on select "Select Cable / Satellite Services Collection Agency Credit Card Debt Debt Couns…" at bounding box center [363, 85] width 69 height 11
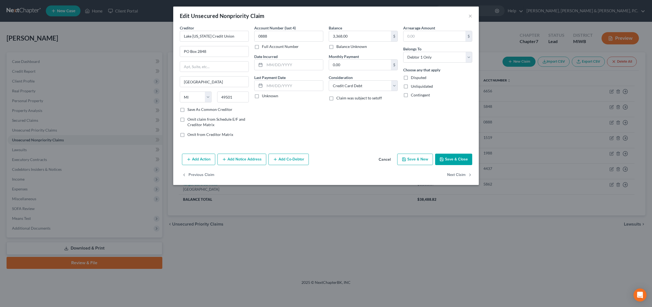
click at [451, 159] on button "Save & Close" at bounding box center [453, 159] width 37 height 11
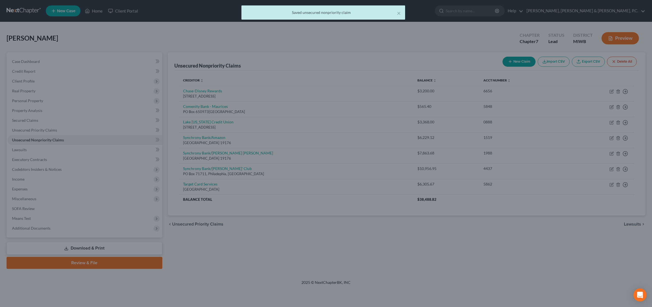
type input "0"
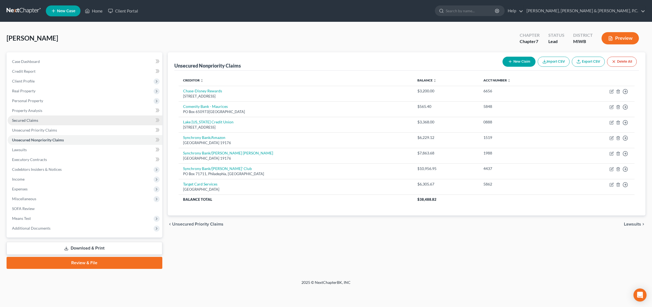
click at [24, 120] on span "Secured Claims" at bounding box center [25, 120] width 26 height 5
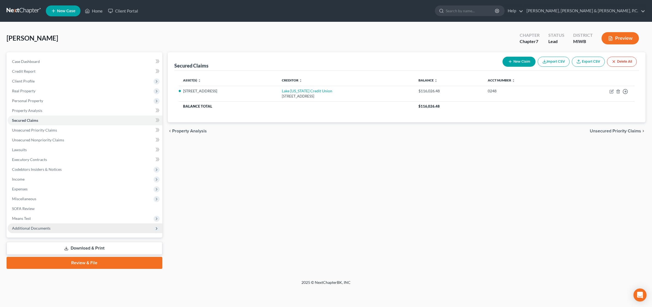
click at [31, 227] on span "Additional Documents" at bounding box center [31, 228] width 38 height 5
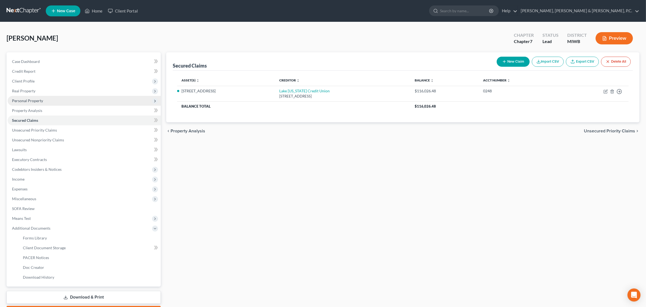
click at [24, 102] on span "Personal Property" at bounding box center [27, 100] width 31 height 5
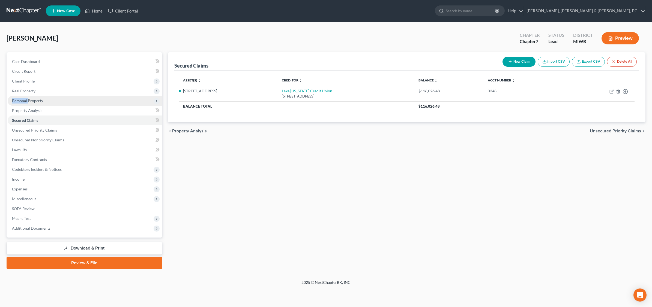
click at [24, 101] on span "Personal Property" at bounding box center [27, 100] width 31 height 5
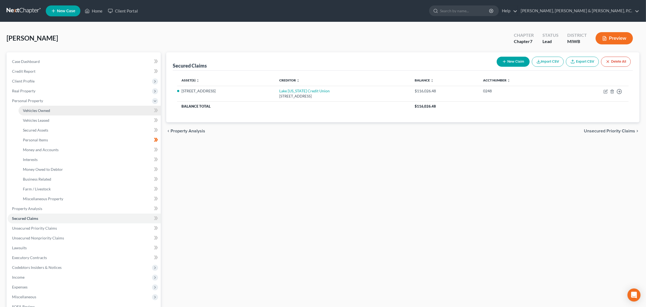
click at [41, 111] on span "Vehicles Owned" at bounding box center [36, 110] width 27 height 5
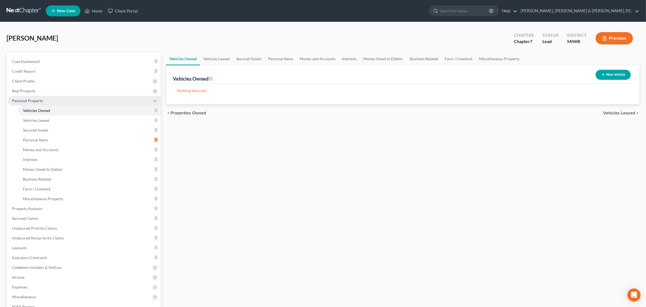
click at [34, 100] on span "Personal Property" at bounding box center [27, 100] width 31 height 5
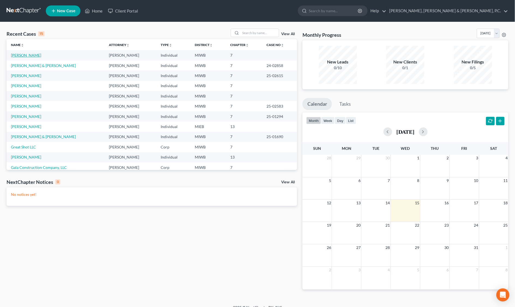
click at [23, 56] on link "[PERSON_NAME]" at bounding box center [26, 55] width 30 height 5
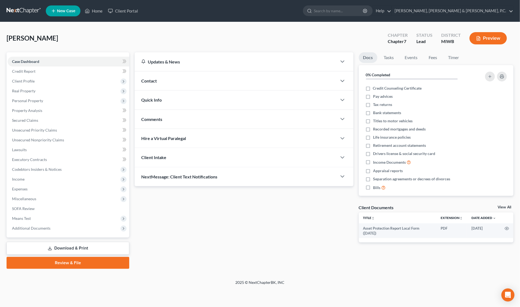
click at [491, 36] on button "Preview" at bounding box center [487, 38] width 37 height 12
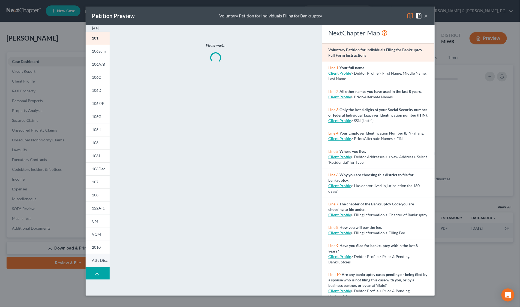
click at [100, 260] on span "Atty Disc" at bounding box center [100, 260] width 16 height 5
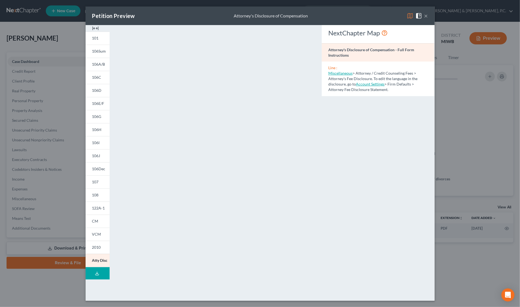
click at [428, 16] on div "Petition Preview Attorney's Disclosure of Compensation ×" at bounding box center [260, 16] width 349 height 19
click at [428, 17] on button "×" at bounding box center [426, 16] width 4 height 7
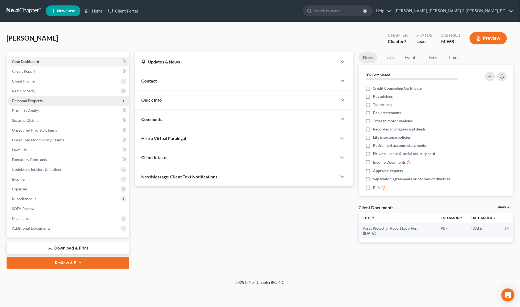
click at [26, 98] on span "Personal Property" at bounding box center [27, 100] width 31 height 5
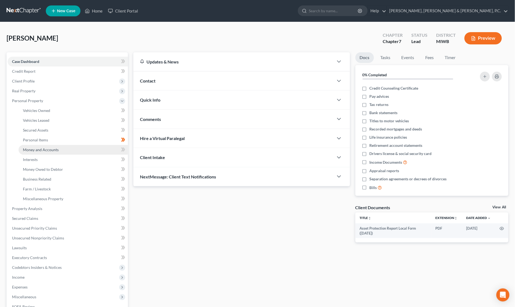
click at [40, 150] on span "Money and Accounts" at bounding box center [41, 150] width 36 height 5
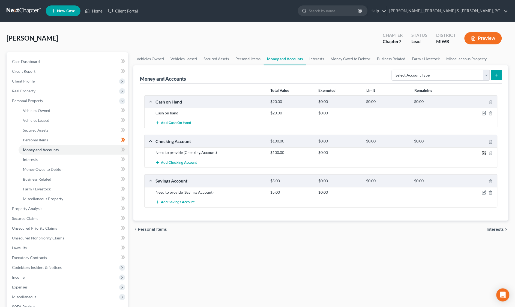
click at [484, 153] on icon "button" at bounding box center [484, 152] width 2 height 2
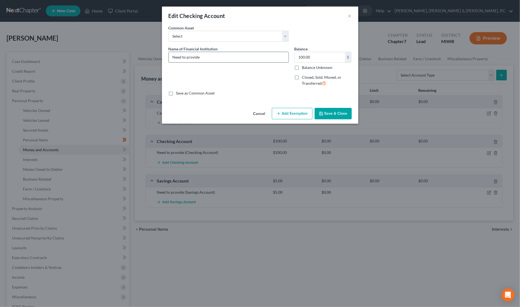
click at [209, 59] on input "Need to provide" at bounding box center [229, 57] width 120 height 10
type input "N"
type input "Huntington National Bank"
type input "1,000.00"
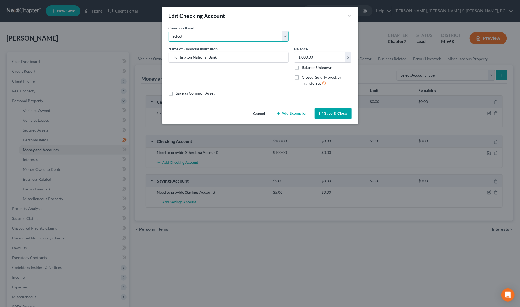
click at [284, 35] on select "Select Lake [US_STATE] Credit Union Joint Checking Account. Total value is $382…" at bounding box center [228, 36] width 120 height 11
click at [168, 31] on select "Select Lake [US_STATE] Credit Union Joint Checking Account. Total value is $382…" at bounding box center [228, 36] width 120 height 11
click at [234, 58] on input "Huntington National Bank" at bounding box center [229, 57] width 120 height 10
type input "Huntington National Bank- Joint with Husband. Total amount. $1,000. Debtor's 1/…"
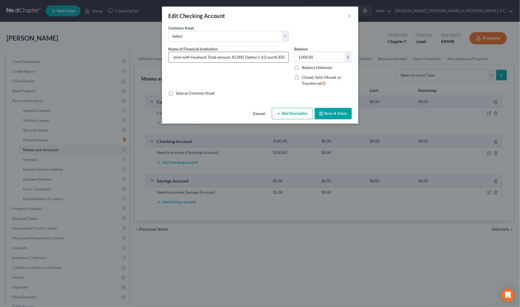
scroll to position [0, 0]
type input "500.00"
click at [291, 113] on button "Add Exemption" at bounding box center [292, 113] width 41 height 11
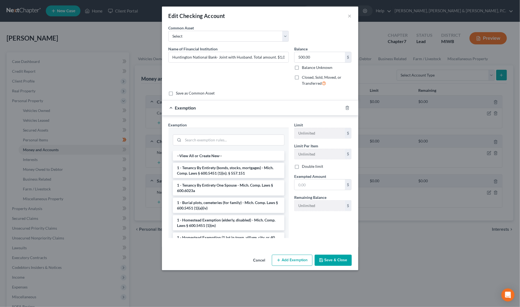
click at [254, 261] on button "Cancel" at bounding box center [259, 260] width 21 height 11
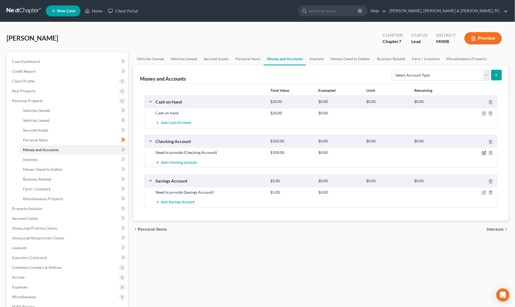
click at [483, 153] on icon "button" at bounding box center [484, 153] width 4 height 4
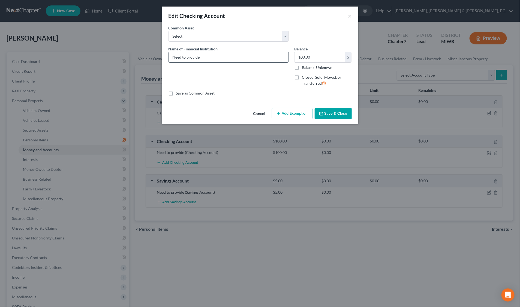
click at [205, 58] on input "Need to provide" at bounding box center [229, 57] width 120 height 10
type input "N"
type input "Huntington National Bank checking joint with husband. Total Value $1,000. Debto…"
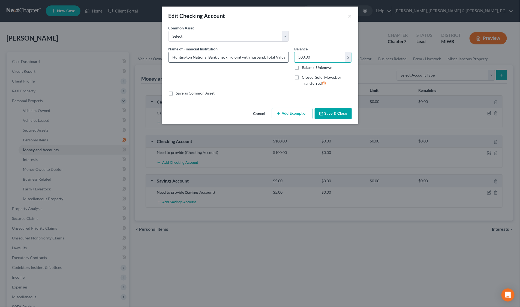
type input "500.00"
click at [342, 113] on button "Save & Close" at bounding box center [333, 113] width 37 height 11
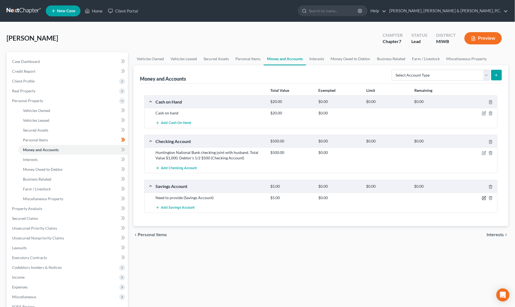
click at [484, 197] on icon "button" at bounding box center [484, 198] width 4 height 4
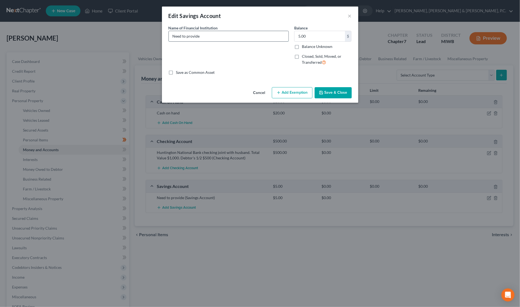
click at [207, 36] on input "Need to provide" at bounding box center [229, 36] width 120 height 10
type input "N"
drag, startPoint x: 251, startPoint y: 37, endPoint x: 259, endPoint y: 36, distance: 7.9
click at [253, 36] on input "Huntington National Bank- Joint with Husband. Total amount. $1,000. Debtor's 1/…" at bounding box center [229, 36] width 120 height 10
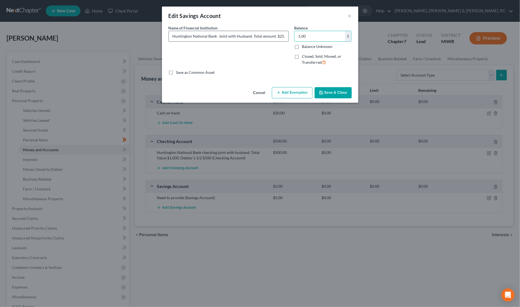
drag, startPoint x: 282, startPoint y: 38, endPoint x: 284, endPoint y: 35, distance: 3.5
click at [282, 37] on input "Huntington National Bank- Joint with Husband. Total amount. $25. Debtor's 1/2 w…" at bounding box center [229, 36] width 120 height 10
click at [285, 35] on input "Huntington National Bank- Joint with Husband. Total amount. $25. Debtor's 1/2 w…" at bounding box center [229, 36] width 120 height 10
type input "Huntington National Bank- Joint with Husband. Total amount. $25. Debtor's 1/2 w…"
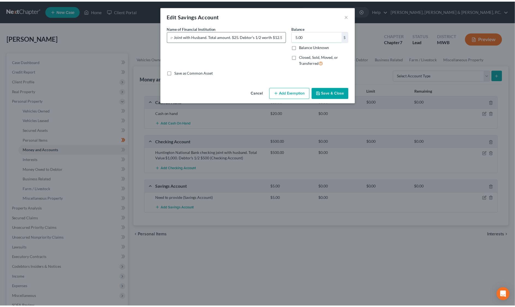
scroll to position [0, 0]
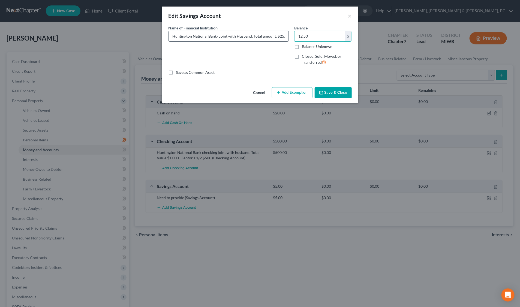
type input "12.50"
click at [342, 93] on button "Save & Close" at bounding box center [333, 92] width 37 height 11
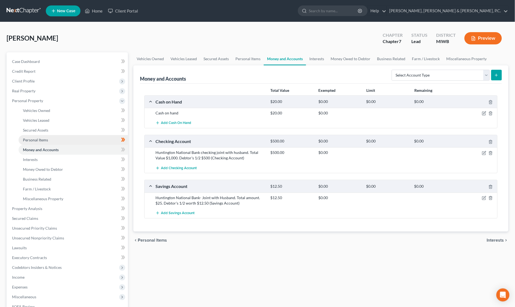
click at [39, 139] on span "Personal Items" at bounding box center [35, 140] width 25 height 5
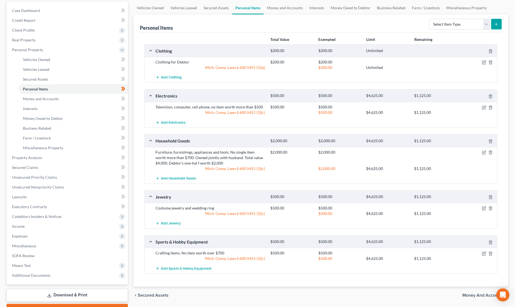
scroll to position [80, 0]
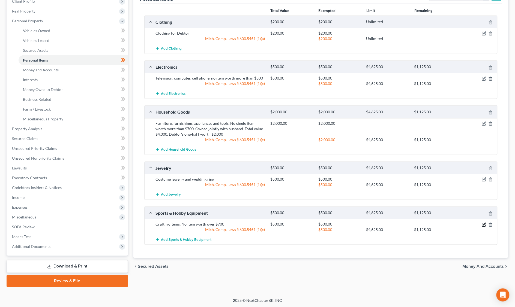
click at [485, 224] on icon "button" at bounding box center [484, 225] width 4 height 4
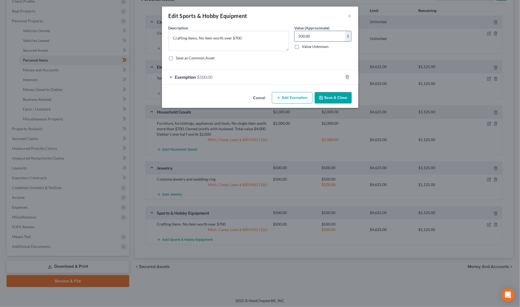
click at [319, 38] on input "500.00" at bounding box center [319, 36] width 50 height 10
type input "1,000."
click at [284, 75] on div "Exemption $500.00" at bounding box center [252, 77] width 181 height 14
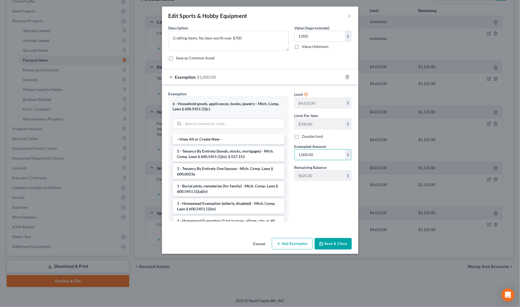
type input "1,000.00"
click at [339, 248] on button "Save & Close" at bounding box center [333, 243] width 37 height 11
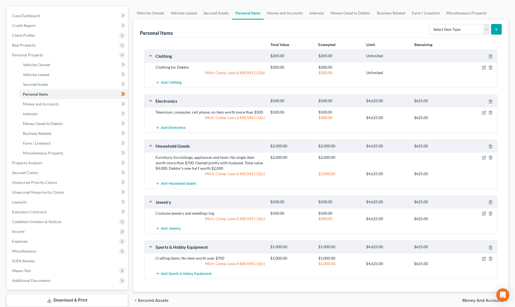
scroll to position [0, 0]
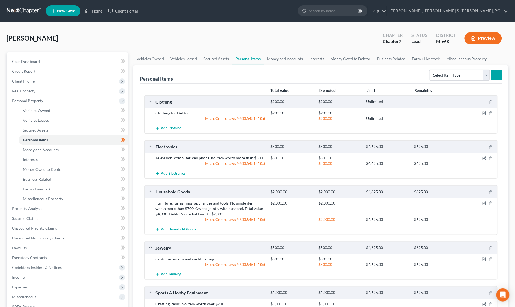
click at [497, 39] on button "Preview" at bounding box center [482, 38] width 37 height 12
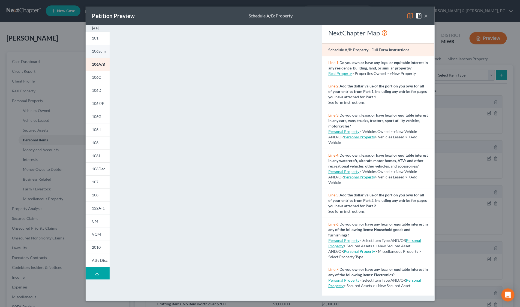
click at [100, 51] on span "106Sum" at bounding box center [99, 51] width 14 height 5
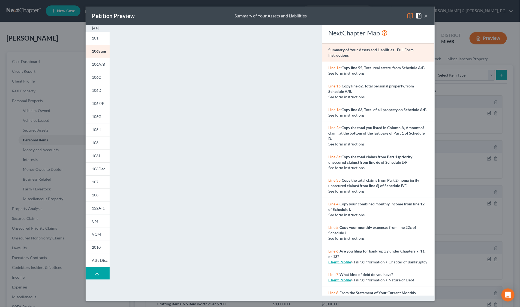
click at [426, 16] on button "×" at bounding box center [426, 16] width 4 height 7
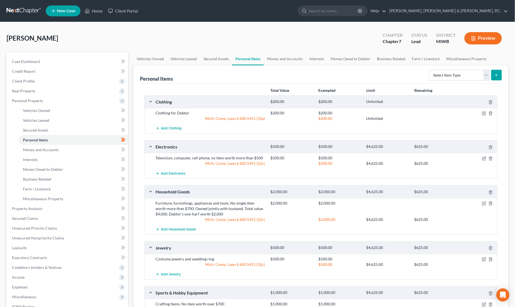
click at [483, 38] on button "Preview" at bounding box center [482, 38] width 37 height 12
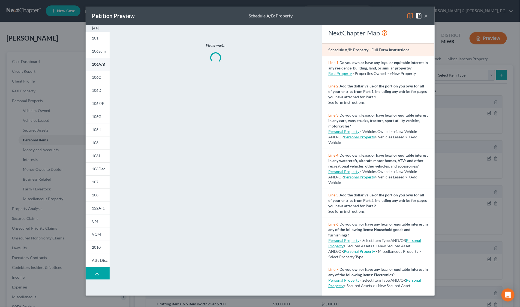
click at [98, 66] on span "106A/B" at bounding box center [98, 64] width 13 height 5
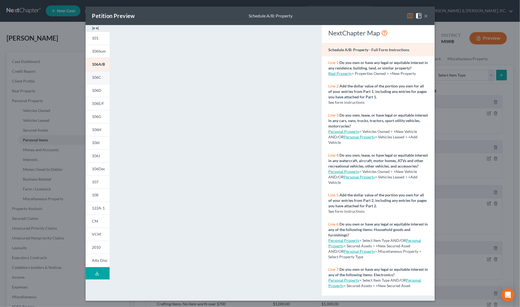
click at [98, 80] on link "106C" at bounding box center [98, 77] width 24 height 13
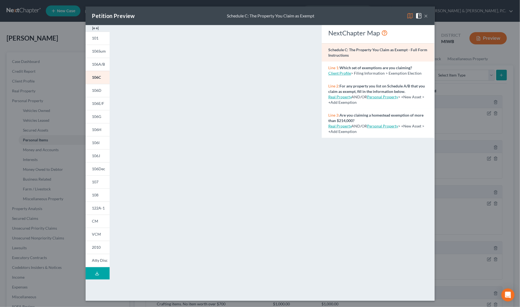
click at [426, 15] on button "×" at bounding box center [426, 16] width 4 height 7
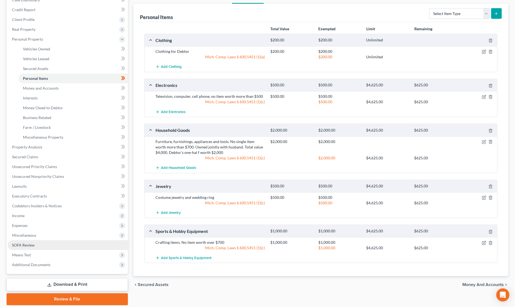
scroll to position [80, 0]
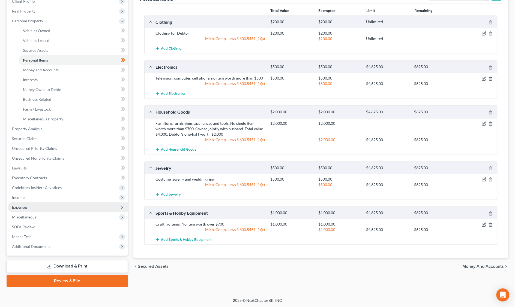
click at [31, 207] on span "Expenses" at bounding box center [68, 208] width 120 height 10
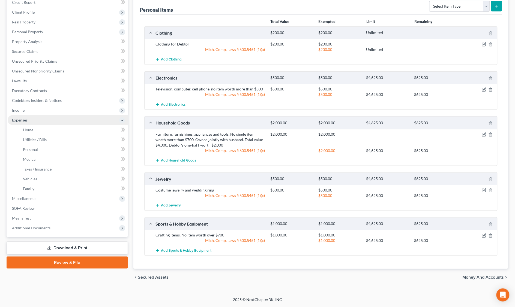
scroll to position [70, 0]
click at [53, 178] on link "Vehicles" at bounding box center [73, 179] width 109 height 10
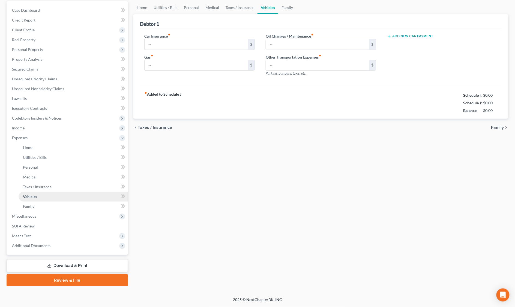
type input "300.00"
type input "200.00"
type input "15.00"
type input "0.00"
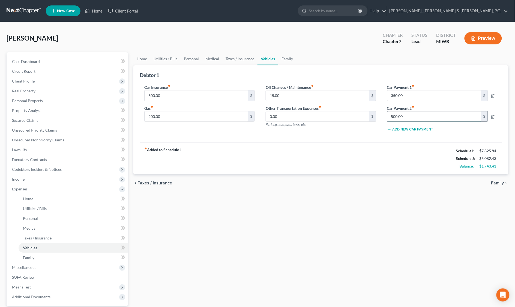
click at [407, 115] on input "500.00" at bounding box center [434, 117] width 94 height 10
type input "1,000.00"
click at [317, 54] on ul "Home Utilities / Bills Personal Medical Taxes / Insurance Vehicles Family" at bounding box center [320, 58] width 375 height 13
drag, startPoint x: 195, startPoint y: 44, endPoint x: 385, endPoint y: 34, distance: 190.0
click at [198, 43] on div "[PERSON_NAME] Upgraded Chapter Chapter 7 Status Lead District MIWB Preview" at bounding box center [258, 41] width 502 height 24
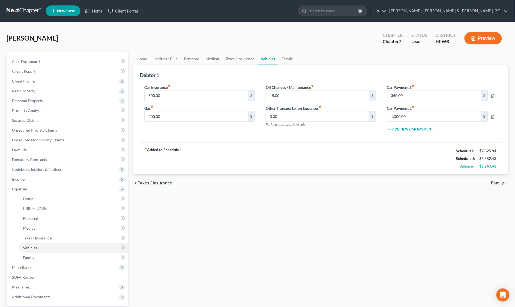
click at [488, 35] on button "Preview" at bounding box center [482, 38] width 37 height 12
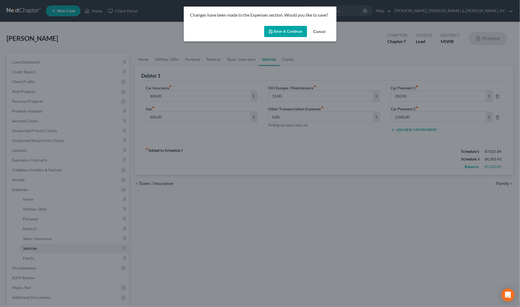
click at [292, 31] on button "Save & Continue" at bounding box center [285, 31] width 43 height 11
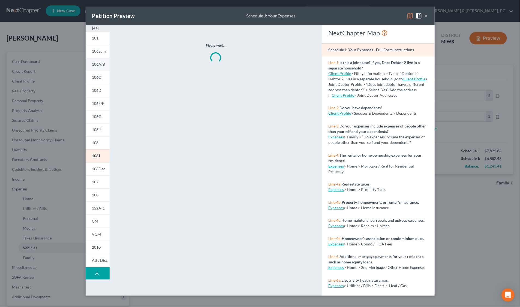
click at [96, 64] on span "106A/B" at bounding box center [98, 64] width 13 height 5
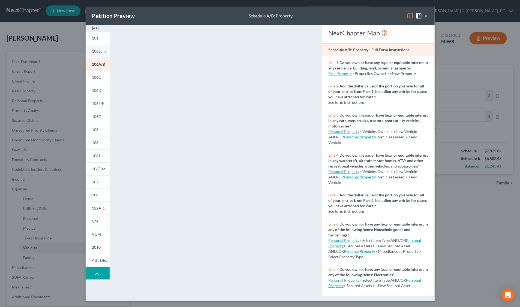
click at [99, 52] on span "106Sum" at bounding box center [99, 51] width 14 height 5
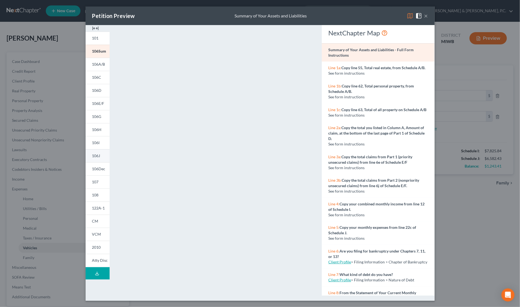
click at [98, 156] on span "106J" at bounding box center [96, 156] width 8 height 5
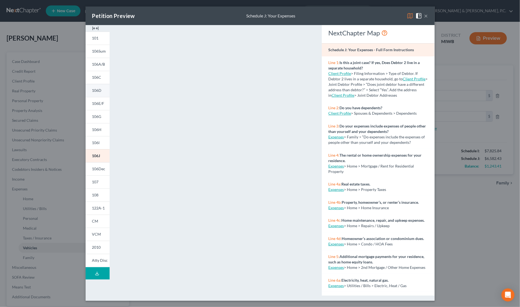
click at [98, 93] on link "106D" at bounding box center [98, 90] width 24 height 13
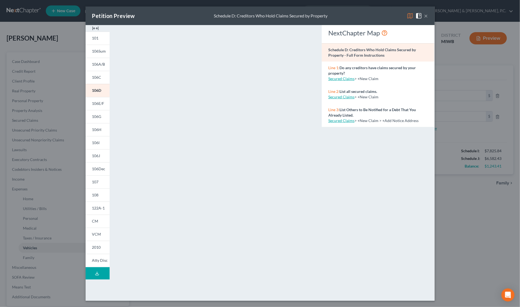
click at [428, 16] on div "Petition Preview Schedule D: Creditors Who Hold Claims Secured by Property ×" at bounding box center [260, 16] width 349 height 19
click at [424, 14] on span at bounding box center [420, 15] width 9 height 5
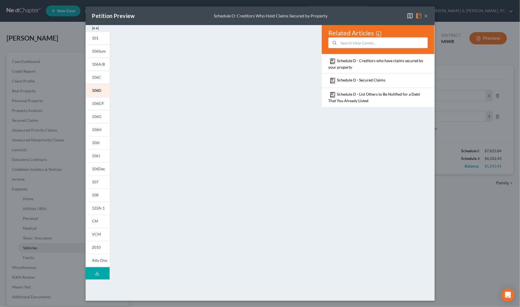
click at [485, 263] on div "Petition Preview Schedule D: Creditors Who Hold Claims Secured by Property × 10…" at bounding box center [260, 153] width 520 height 307
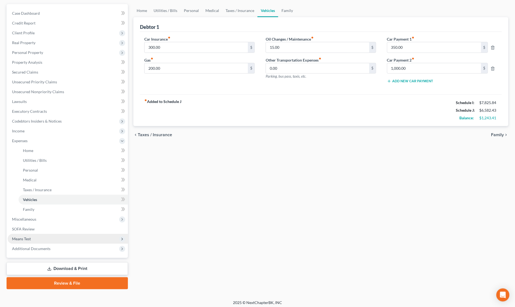
scroll to position [51, 0]
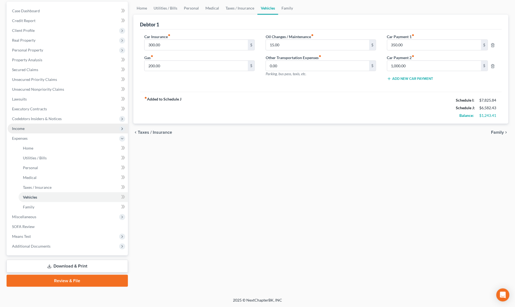
click at [29, 128] on span "Income" at bounding box center [68, 129] width 120 height 10
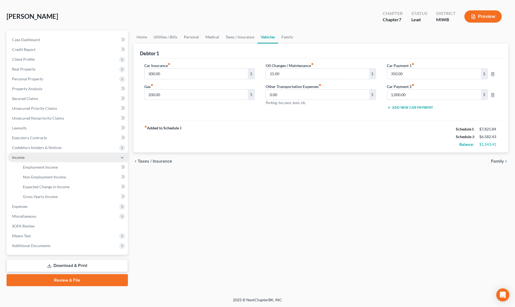
scroll to position [21, 0]
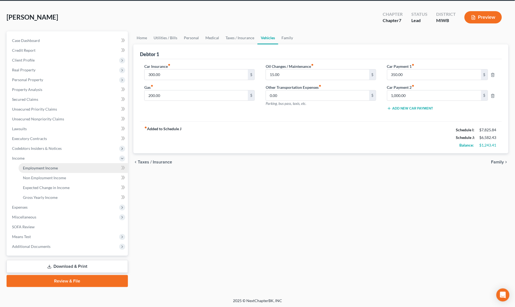
click at [45, 167] on span "Employment Income" at bounding box center [40, 168] width 35 height 5
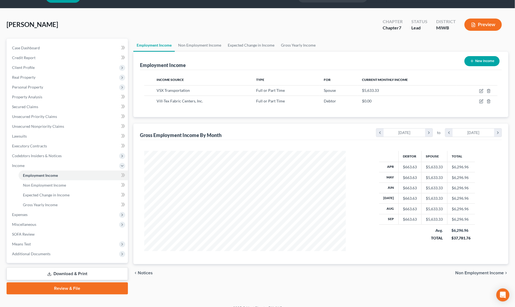
scroll to position [21, 0]
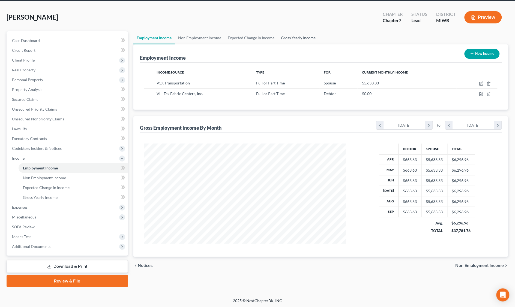
click at [294, 38] on link "Gross Yearly Income" at bounding box center [298, 37] width 41 height 13
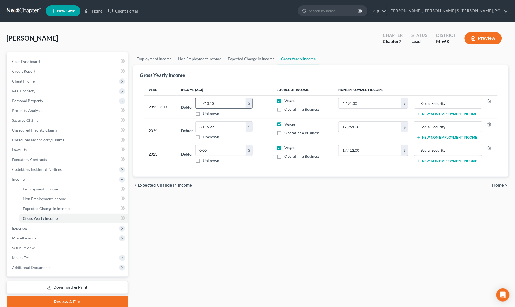
click at [233, 104] on input "2,710.13" at bounding box center [220, 103] width 50 height 10
type input "7,238.65"
click at [369, 103] on input "4,491.00" at bounding box center [369, 103] width 63 height 10
click at [321, 46] on div "[PERSON_NAME] Upgraded Chapter Chapter 7 Status Lead District MIWB Preview" at bounding box center [258, 41] width 502 height 24
click at [483, 37] on button "Preview" at bounding box center [482, 38] width 37 height 12
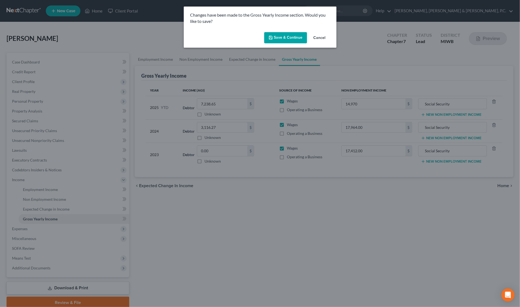
click at [295, 37] on button "Save & Continue" at bounding box center [285, 37] width 43 height 11
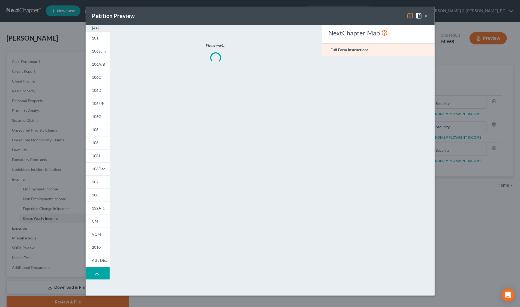
type input "14,970.00"
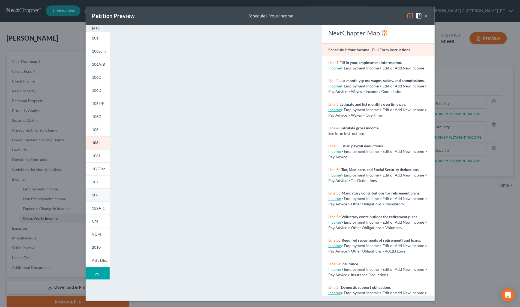
click at [95, 195] on span "108" at bounding box center [95, 195] width 7 height 5
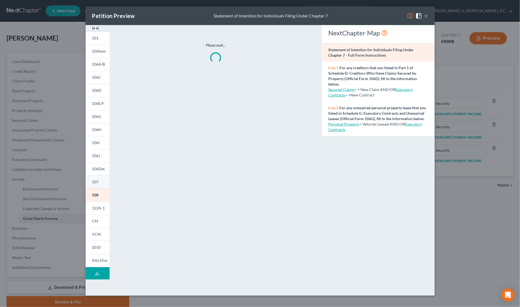
click at [96, 183] on span "107" at bounding box center [95, 182] width 7 height 5
